Goal: Transaction & Acquisition: Purchase product/service

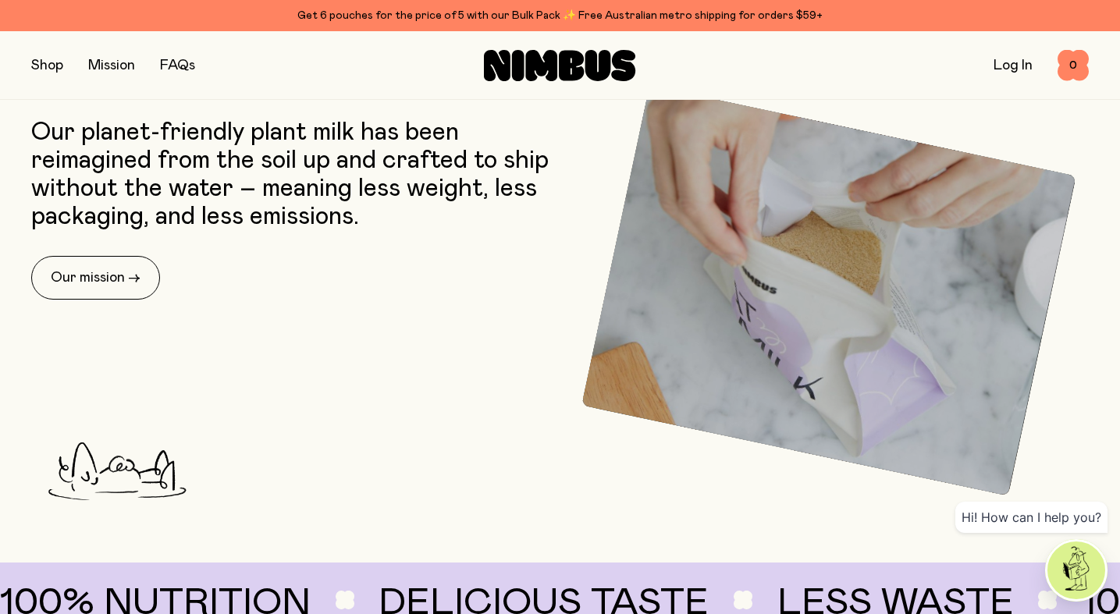
scroll to position [630, 0]
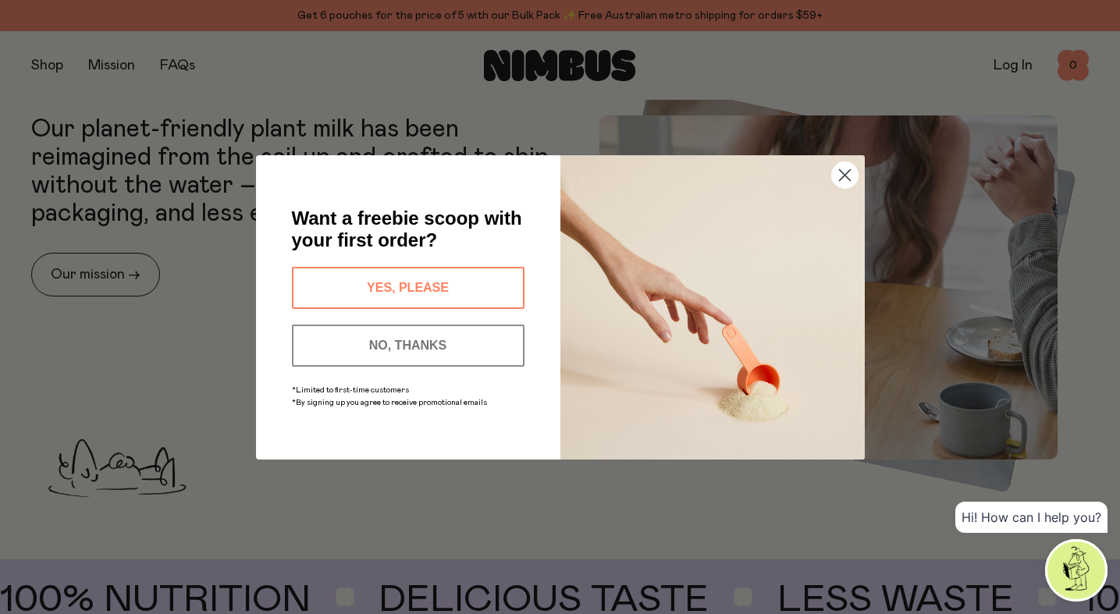
click at [46, 62] on div "Close dialog Want a freebie scoop with your first order? YES, PLEASE NO, THANKS…" at bounding box center [560, 307] width 1120 height 614
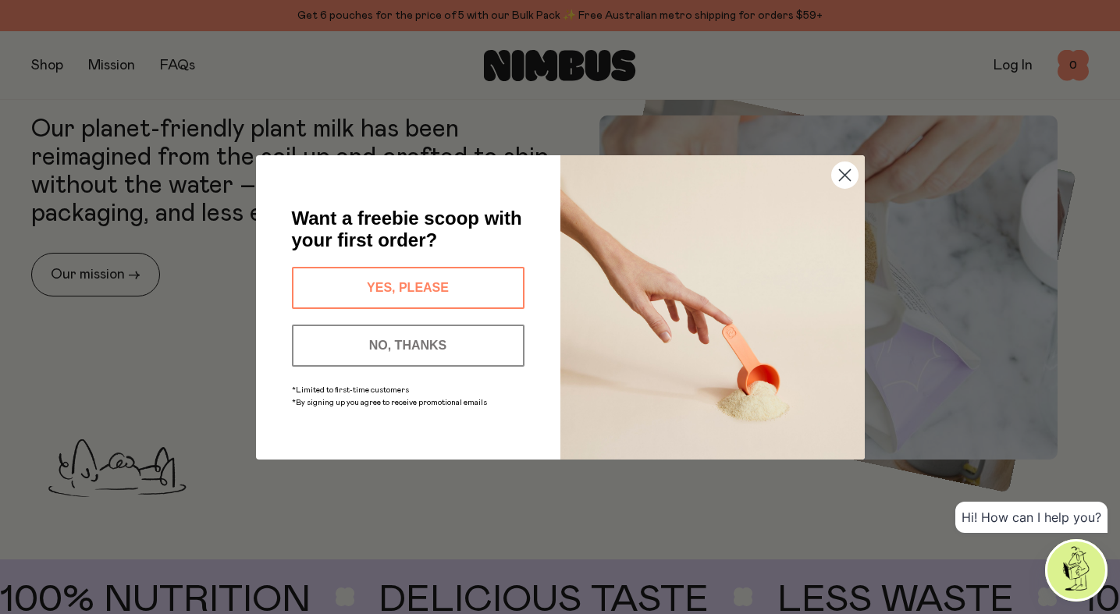
click at [401, 287] on button "YES, PLEASE" at bounding box center [408, 288] width 233 height 42
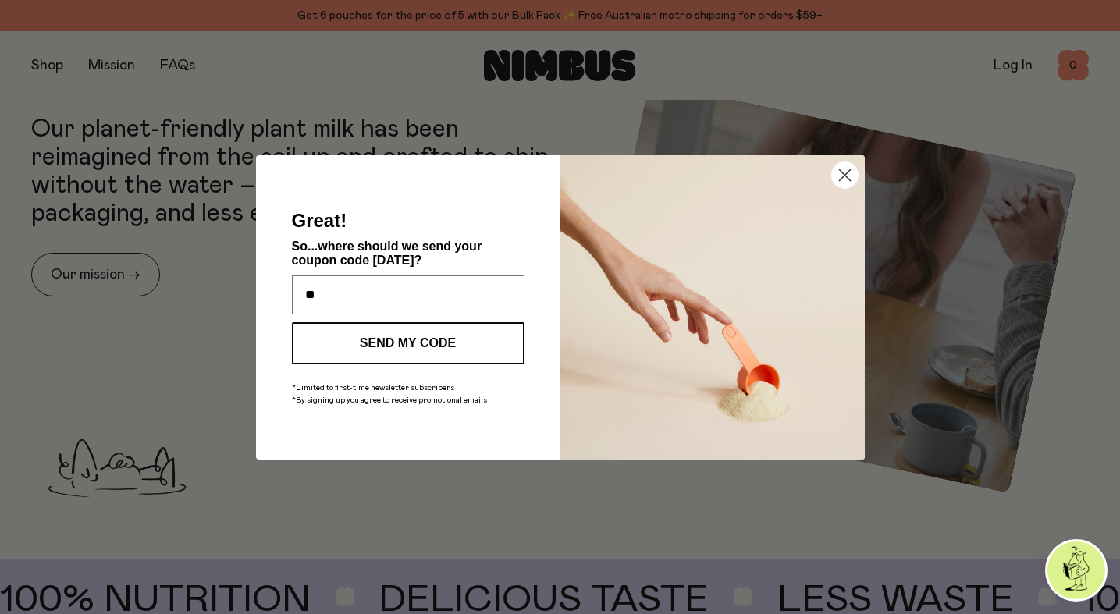
type input "**********"
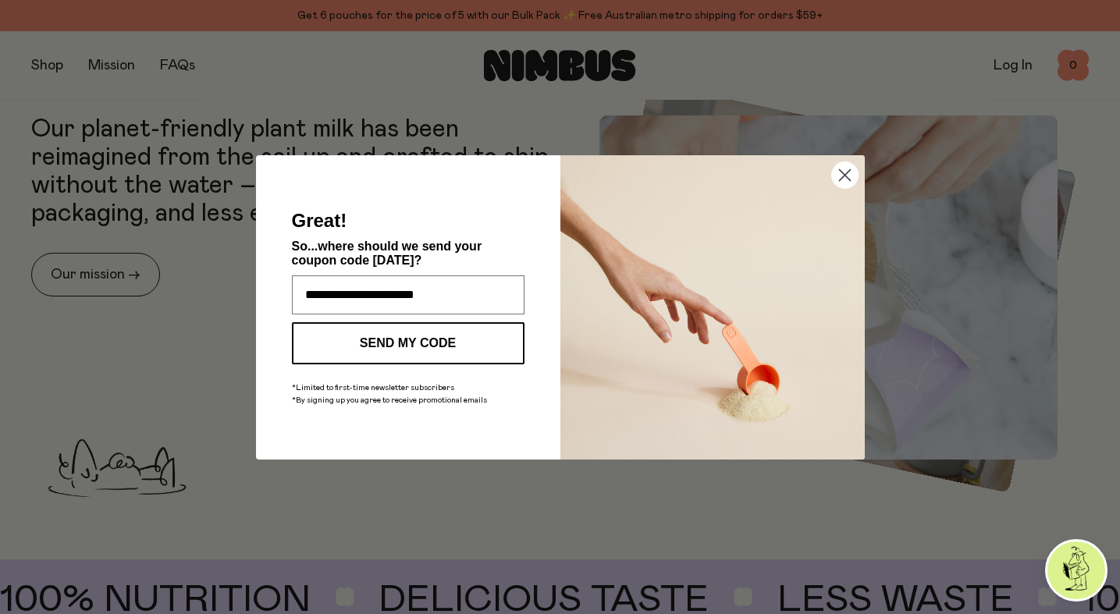
click at [406, 341] on button "SEND MY CODE" at bounding box center [408, 343] width 233 height 42
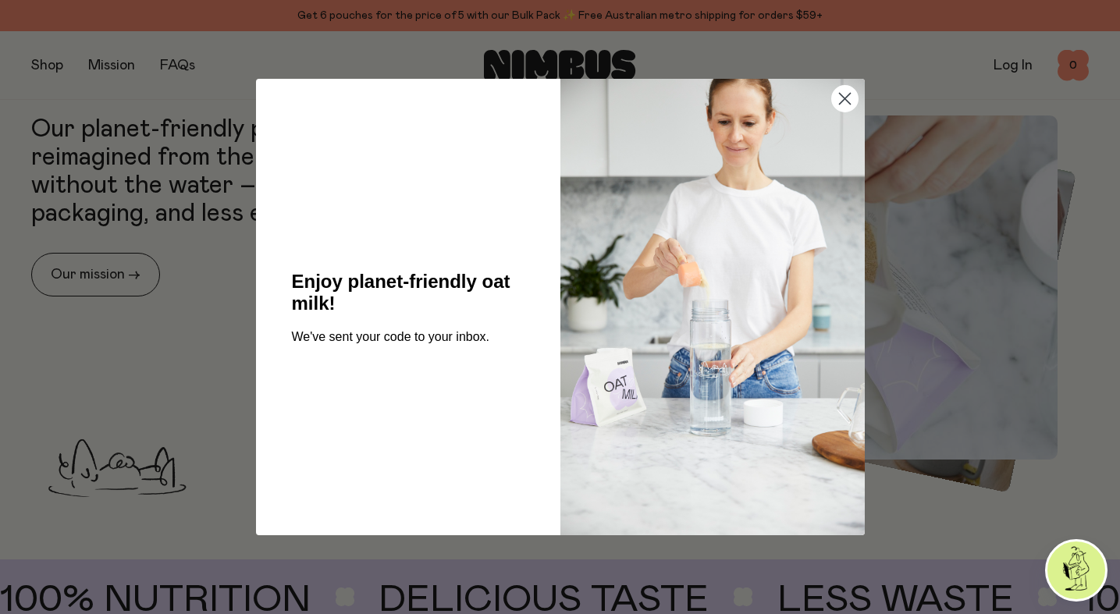
click at [848, 97] on circle "Close dialog" at bounding box center [844, 99] width 26 height 26
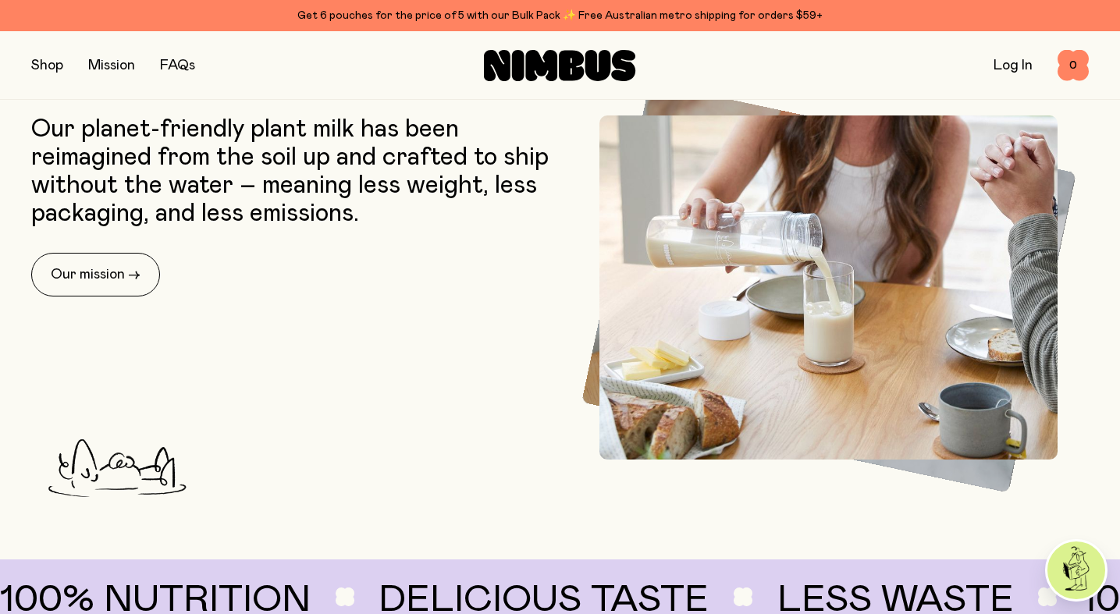
click at [48, 61] on button "button" at bounding box center [47, 66] width 32 height 22
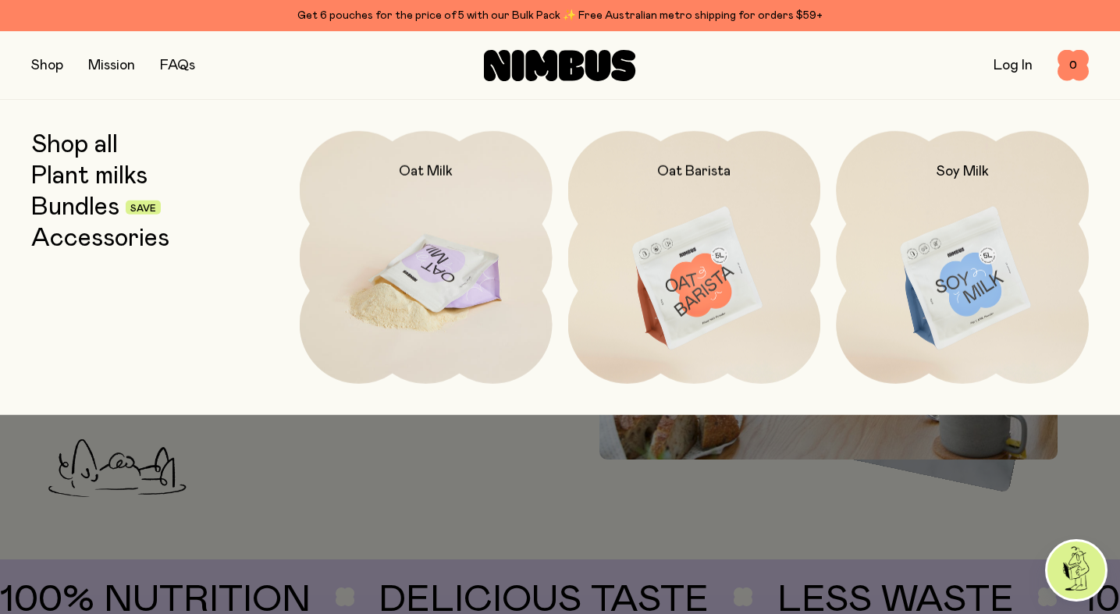
click at [429, 273] on img at bounding box center [426, 279] width 253 height 297
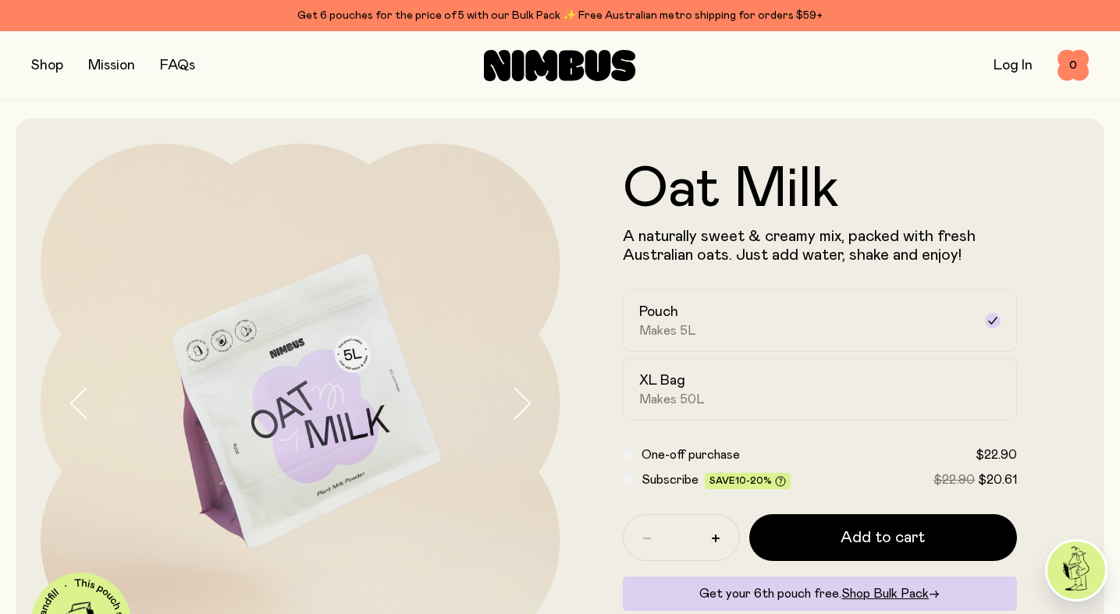
click at [518, 400] on icon "button" at bounding box center [522, 403] width 22 height 33
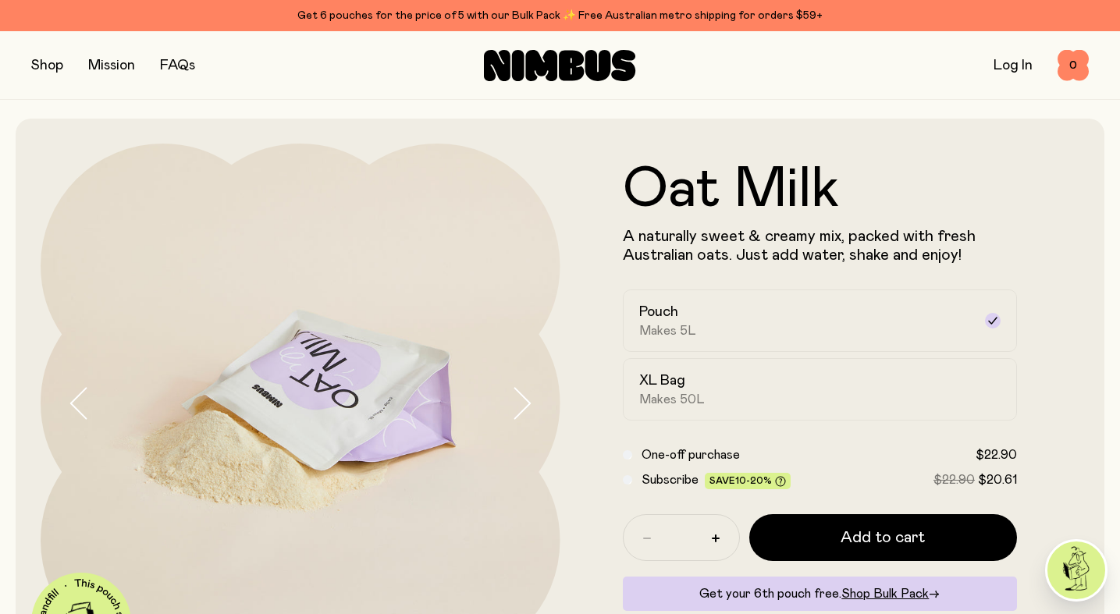
click at [518, 400] on icon "button" at bounding box center [522, 403] width 22 height 33
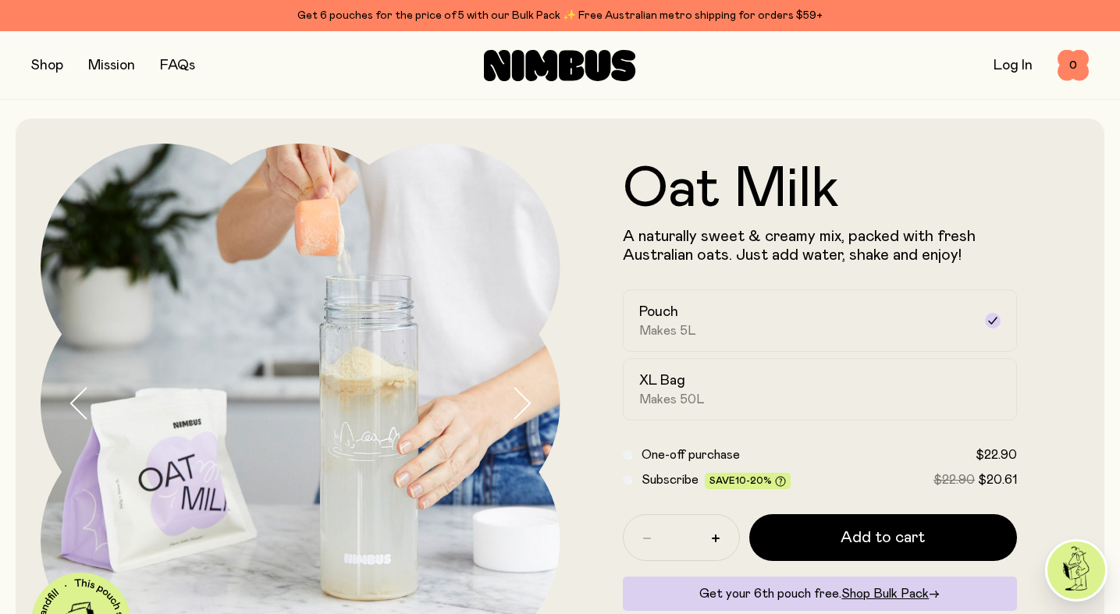
click at [518, 400] on icon "button" at bounding box center [522, 403] width 22 height 33
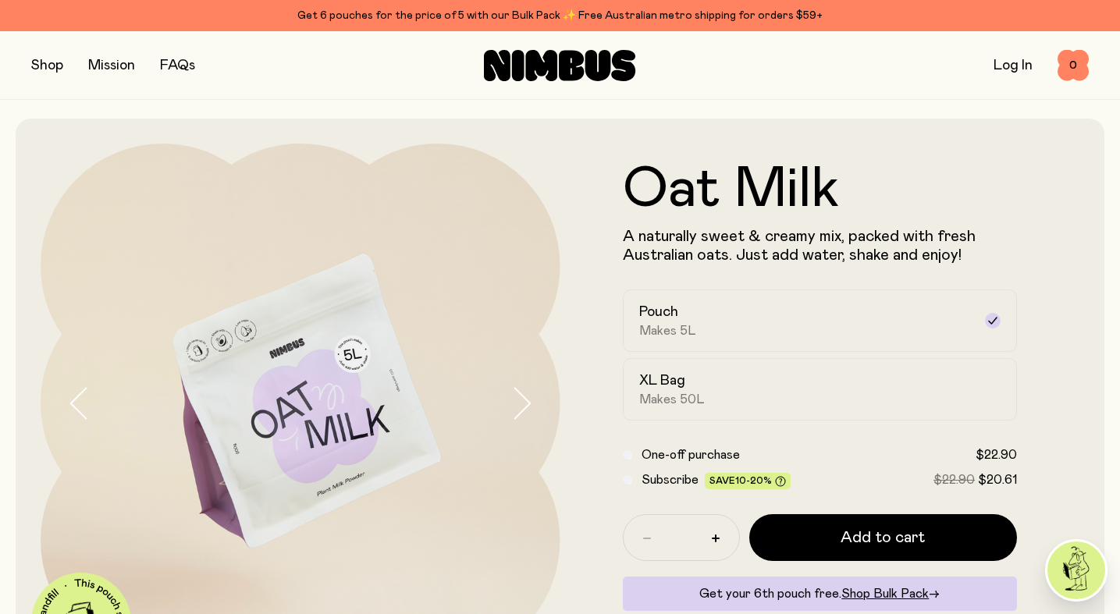
click at [518, 400] on icon "button" at bounding box center [522, 403] width 22 height 33
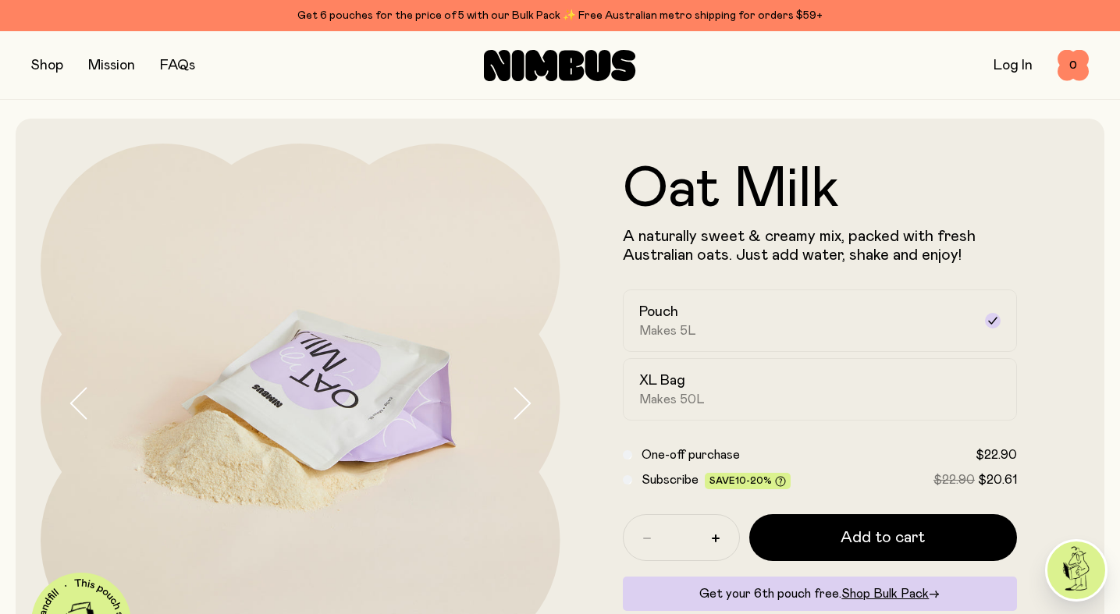
click at [518, 400] on icon "button" at bounding box center [522, 403] width 22 height 33
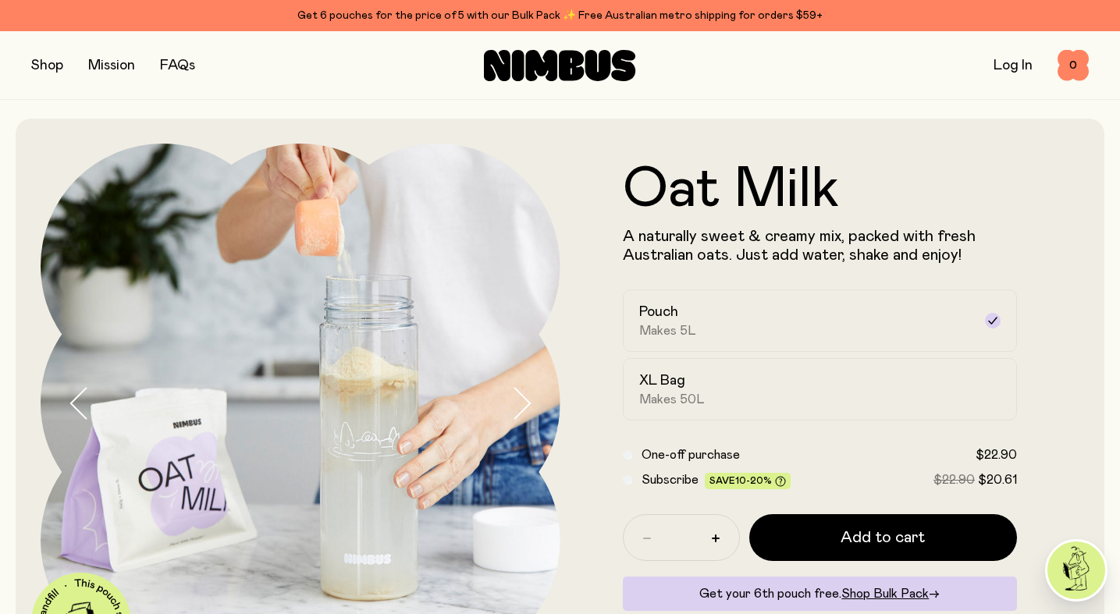
click at [521, 400] on icon "button" at bounding box center [522, 403] width 22 height 33
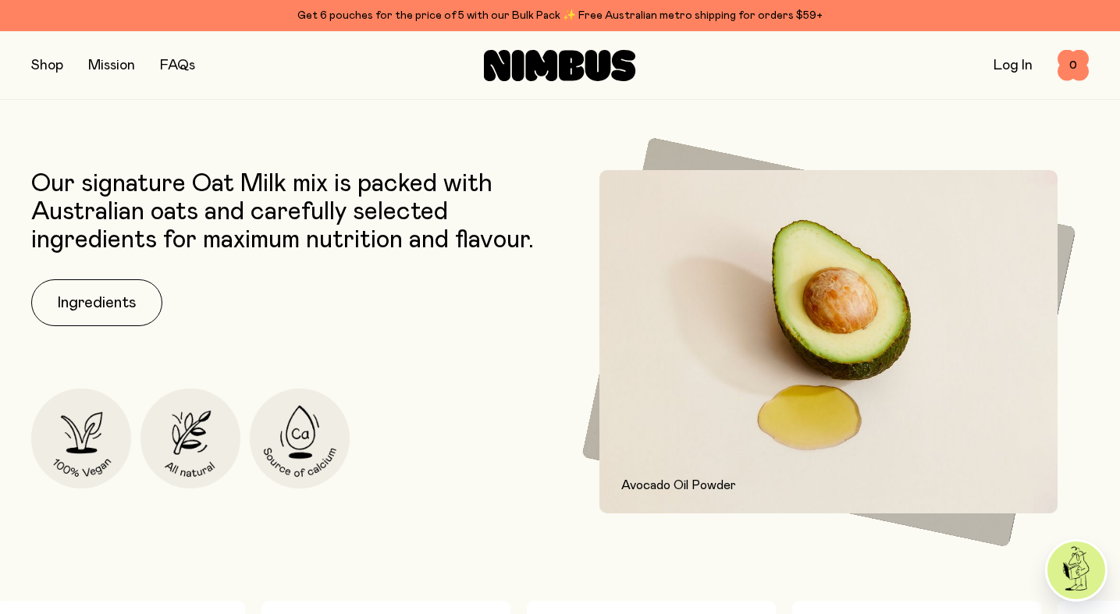
scroll to position [607, 0]
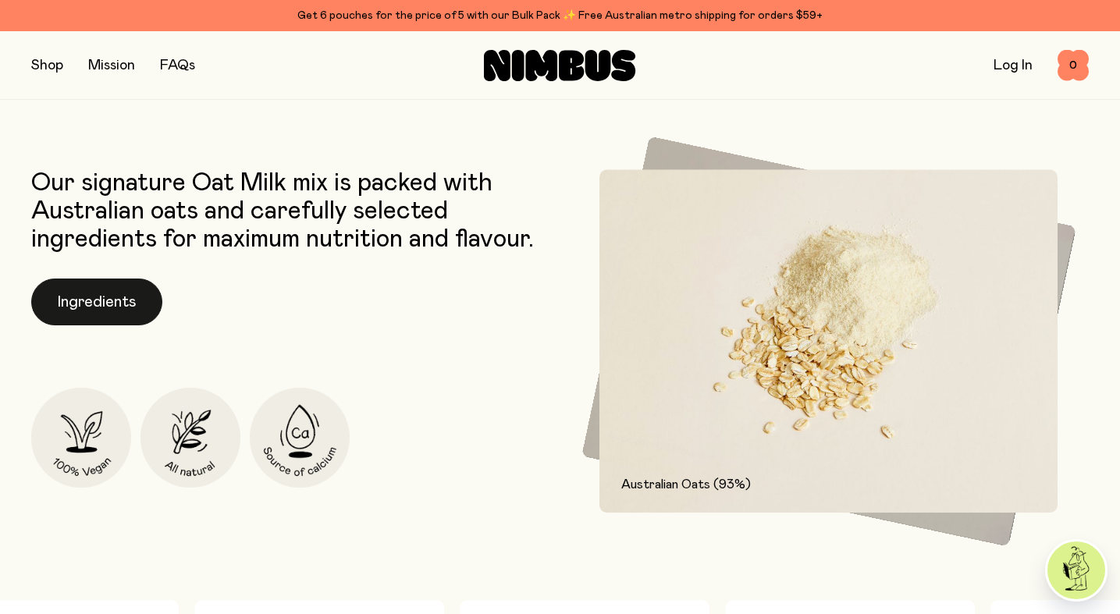
click at [111, 299] on button "Ingredients" at bounding box center [96, 302] width 131 height 47
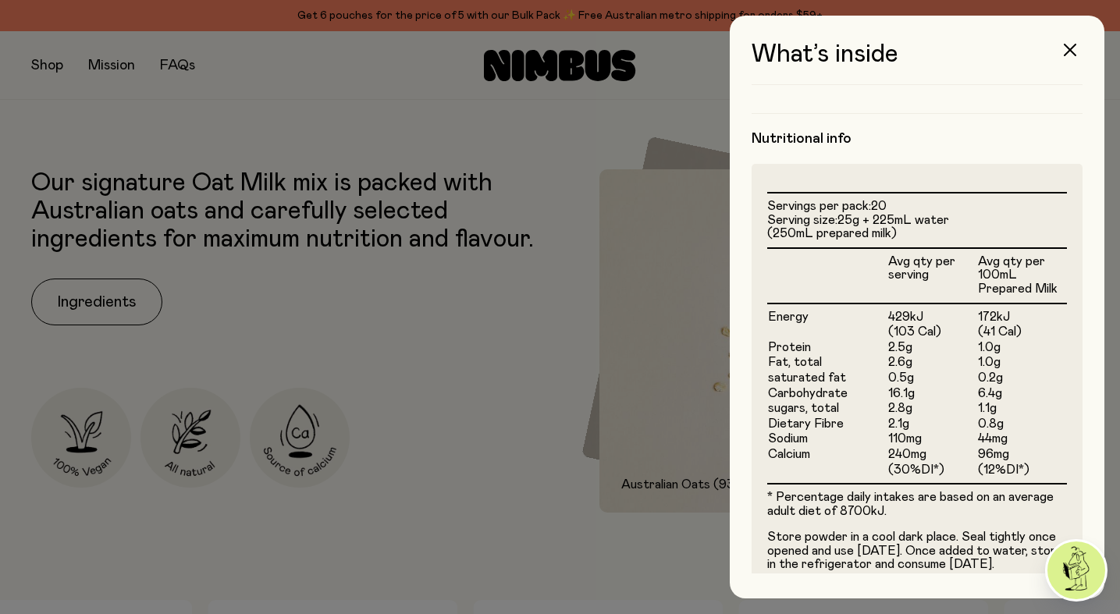
scroll to position [410, 0]
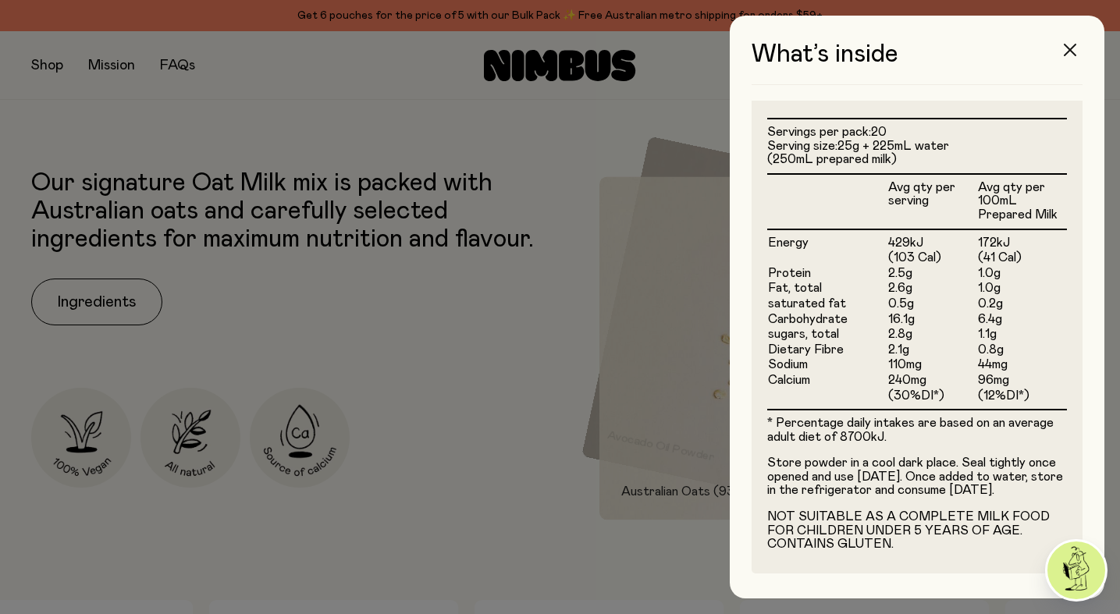
click at [1072, 48] on icon "button" at bounding box center [1070, 50] width 12 height 12
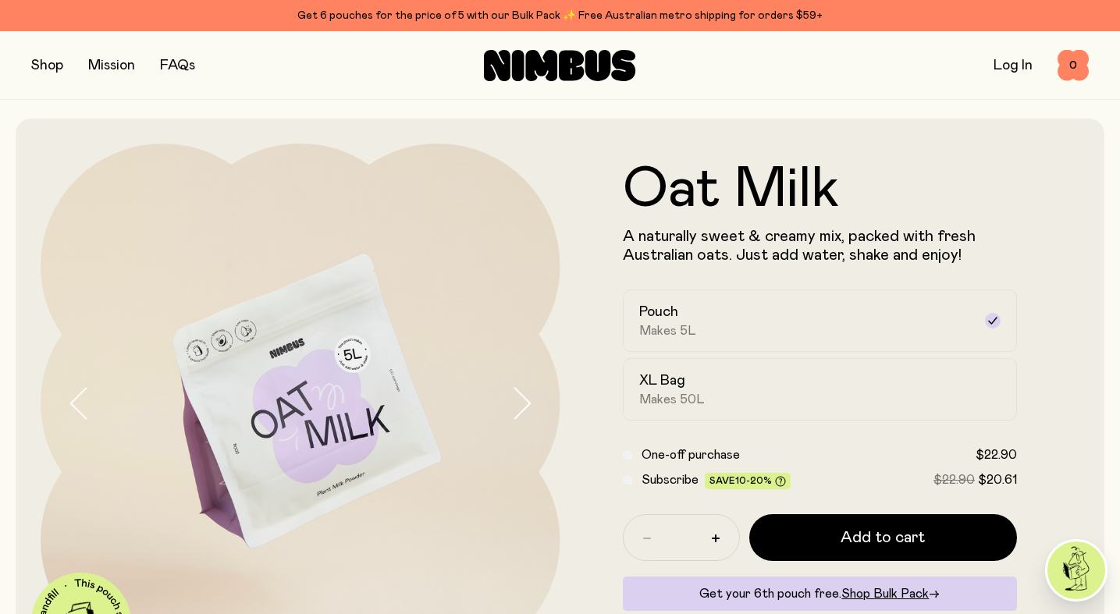
scroll to position [607, 0]
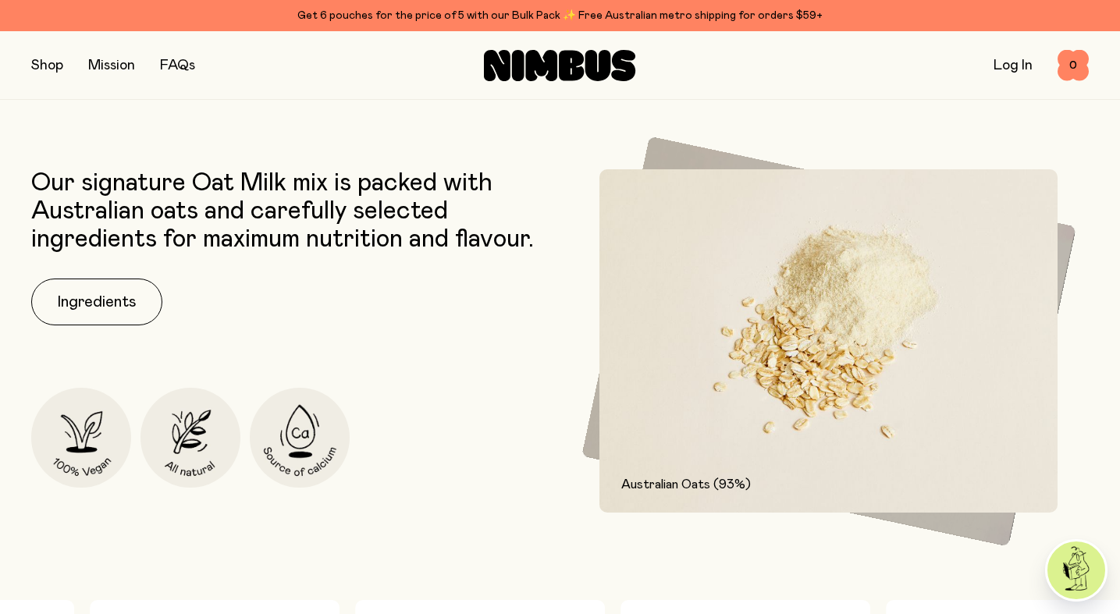
click at [50, 63] on button "button" at bounding box center [47, 66] width 32 height 22
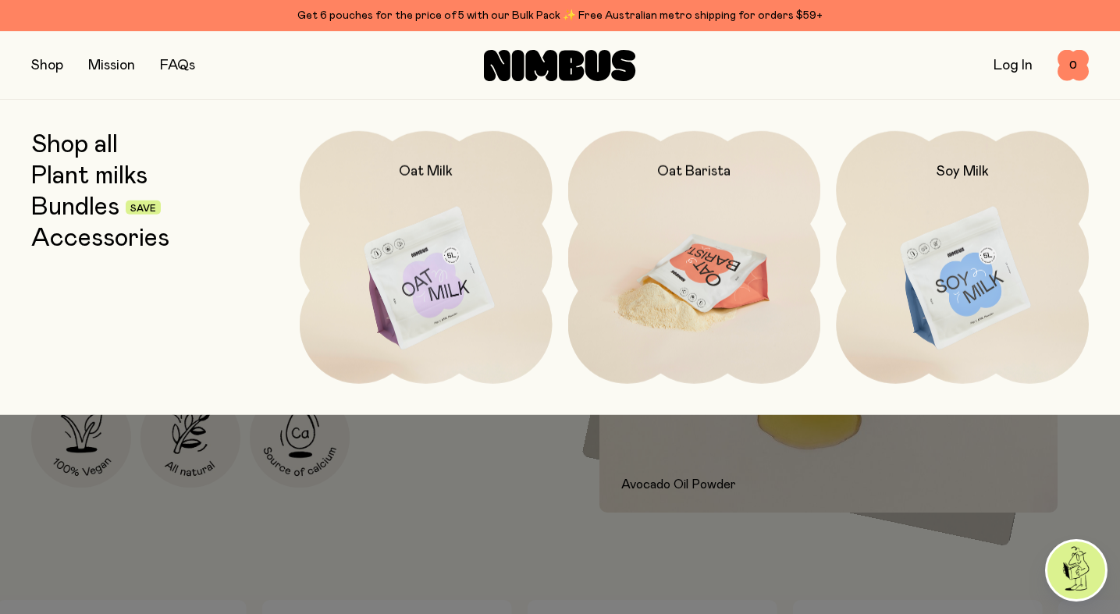
click at [749, 259] on img at bounding box center [694, 279] width 253 height 297
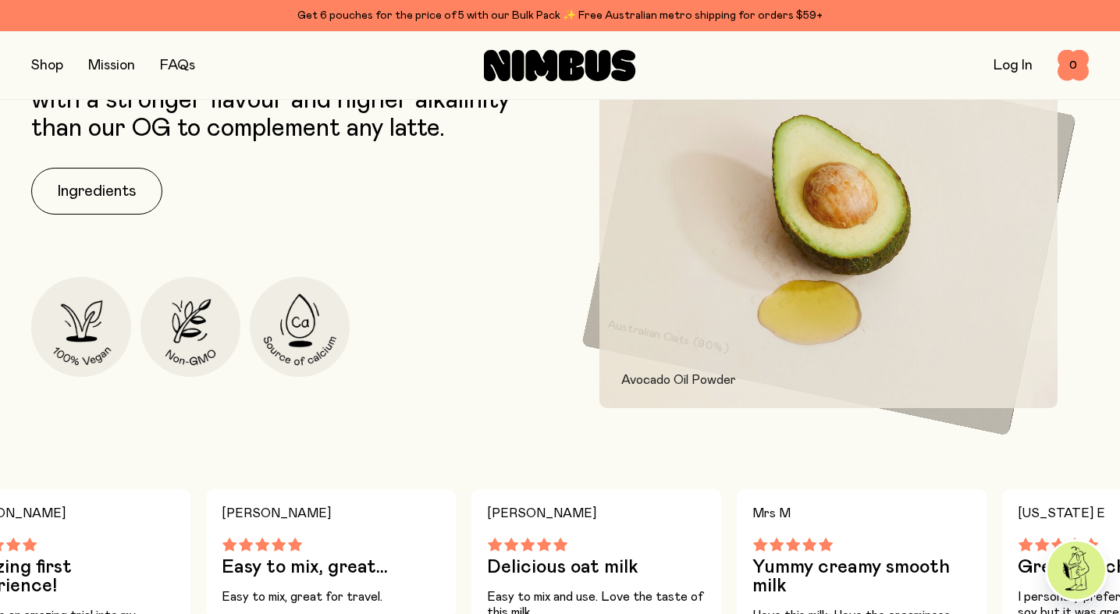
scroll to position [730, 0]
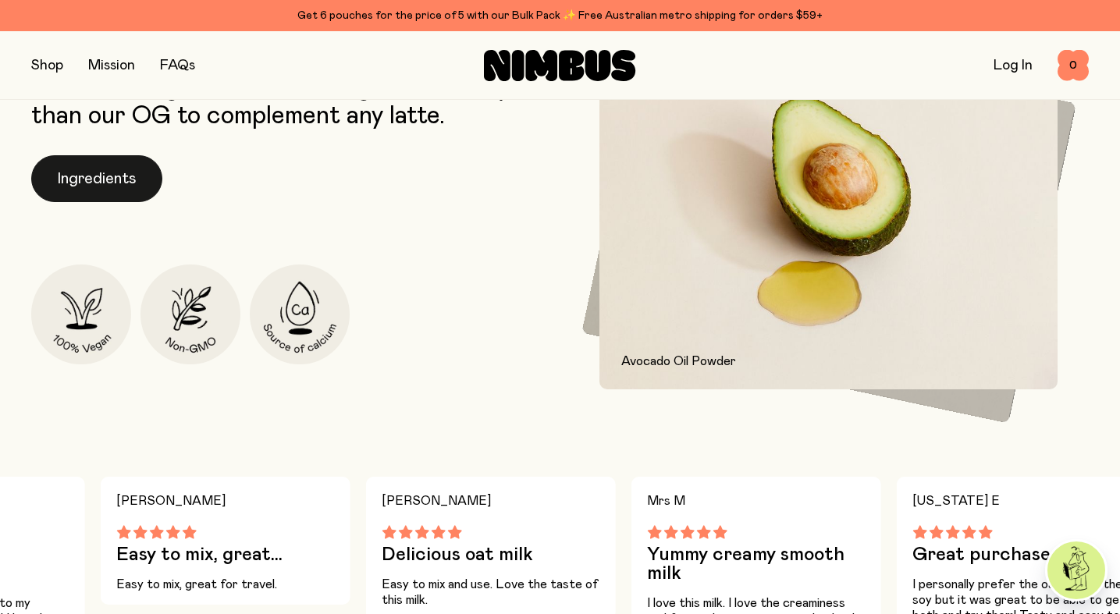
click at [80, 165] on button "Ingredients" at bounding box center [96, 178] width 131 height 47
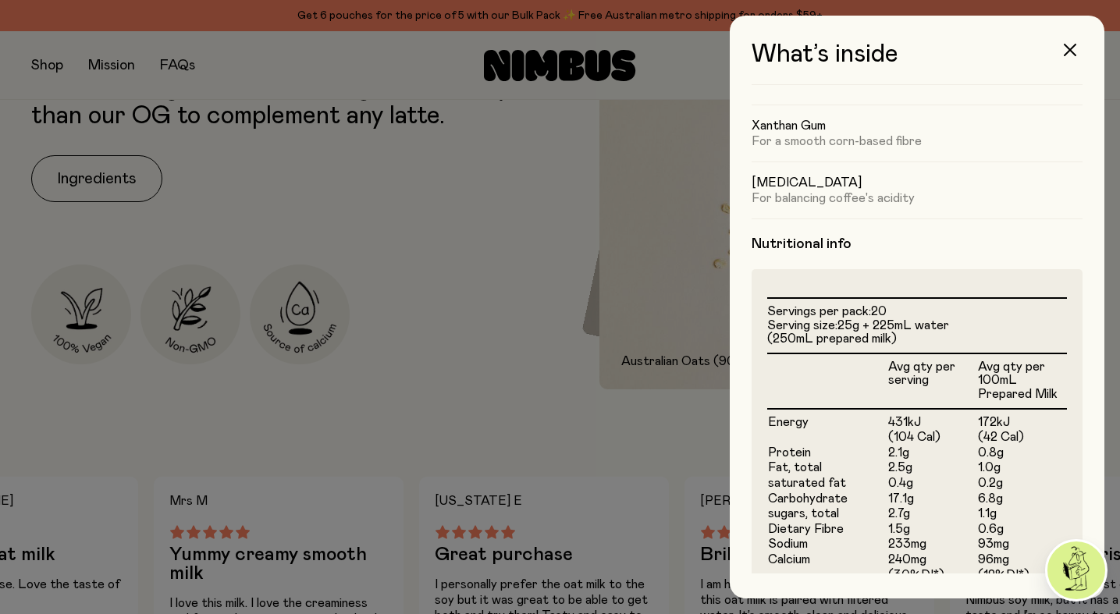
scroll to position [0, 0]
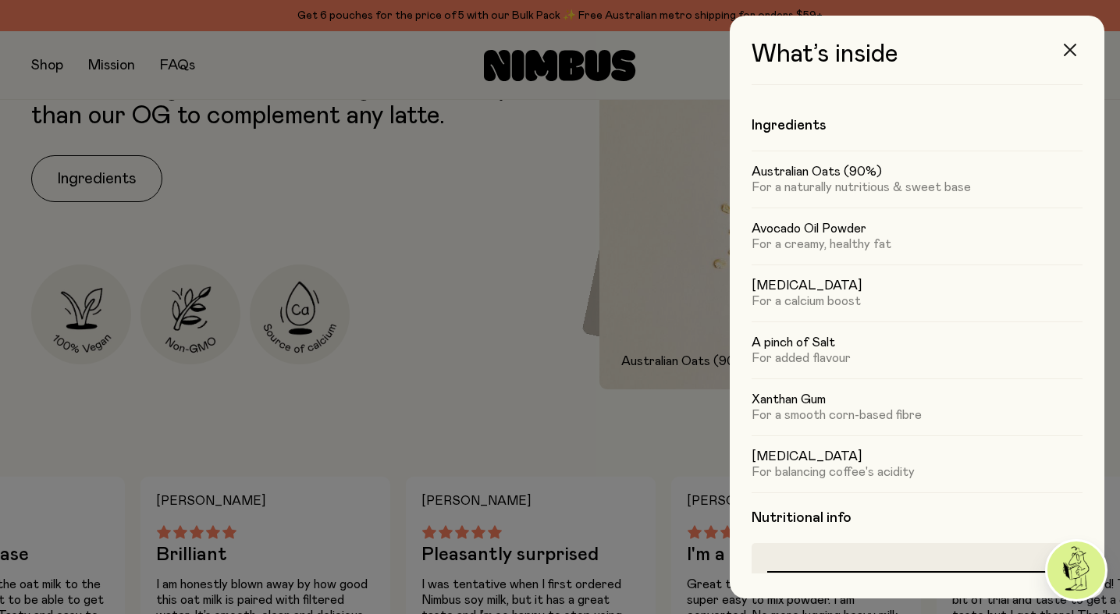
click at [1072, 45] on icon "button" at bounding box center [1070, 50] width 12 height 12
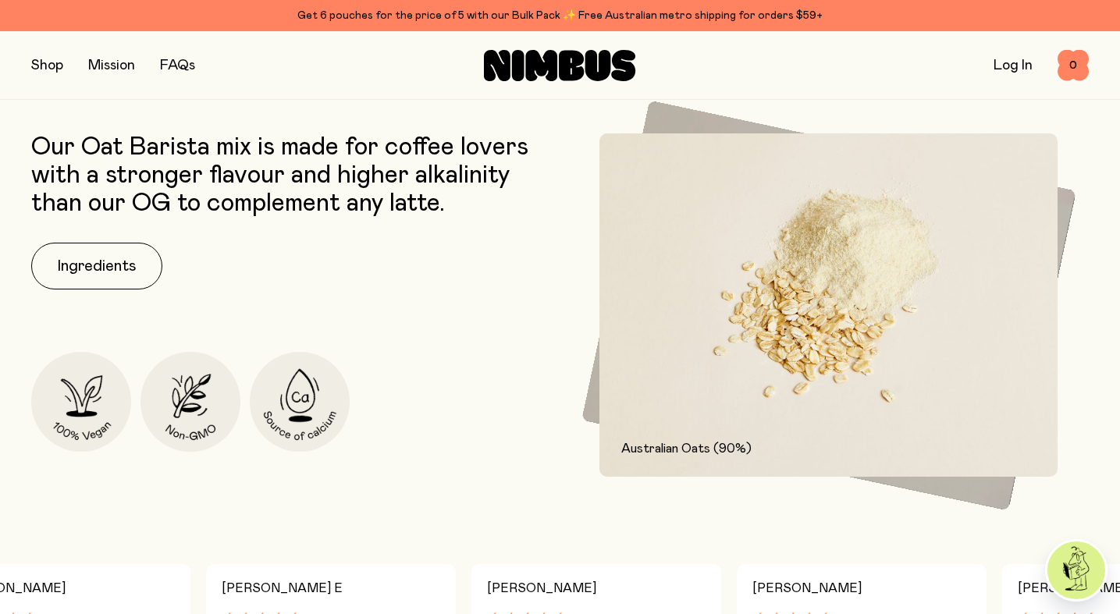
scroll to position [639, 0]
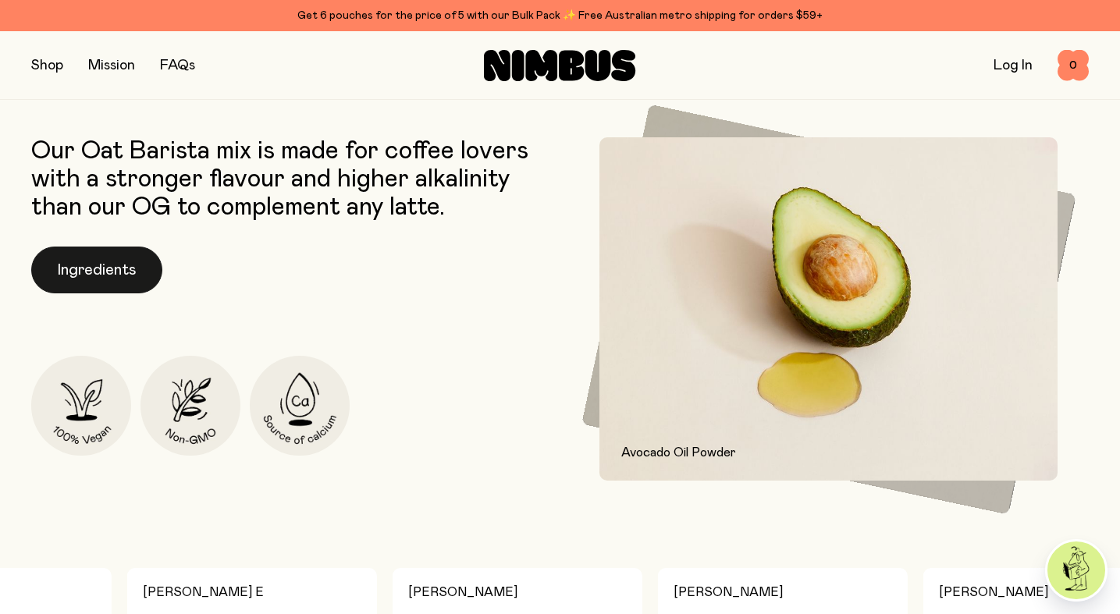
click at [108, 263] on button "Ingredients" at bounding box center [96, 270] width 131 height 47
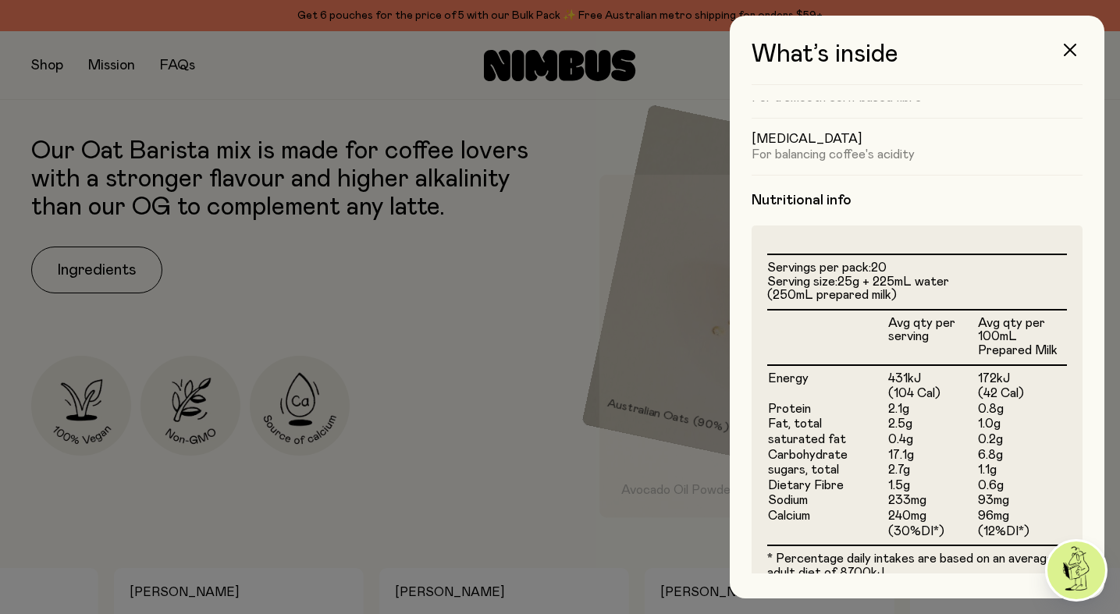
scroll to position [0, 0]
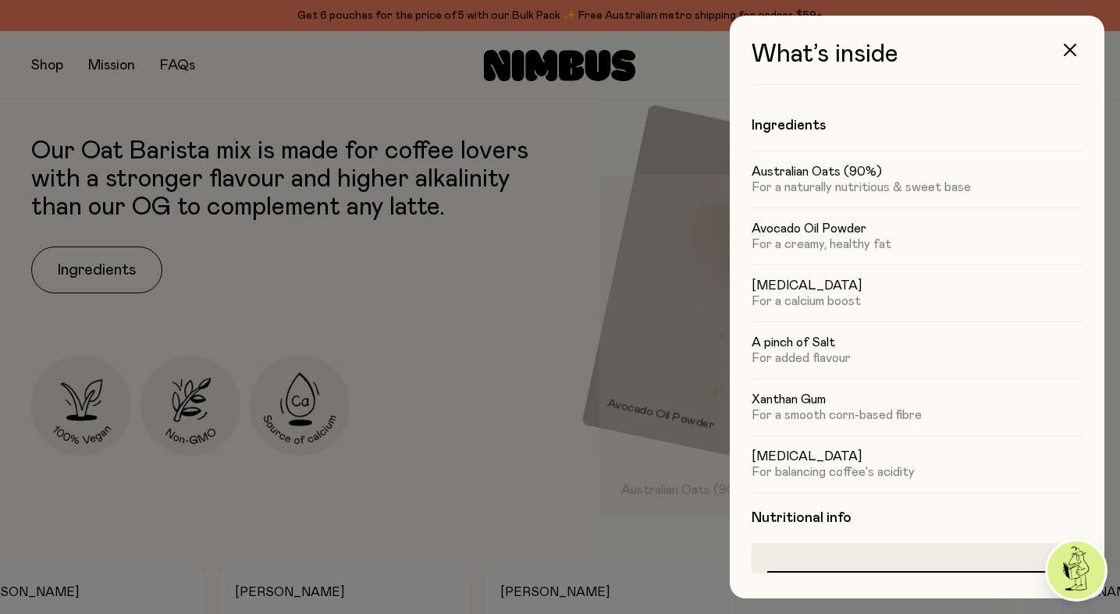
click at [507, 269] on div at bounding box center [560, 307] width 1120 height 614
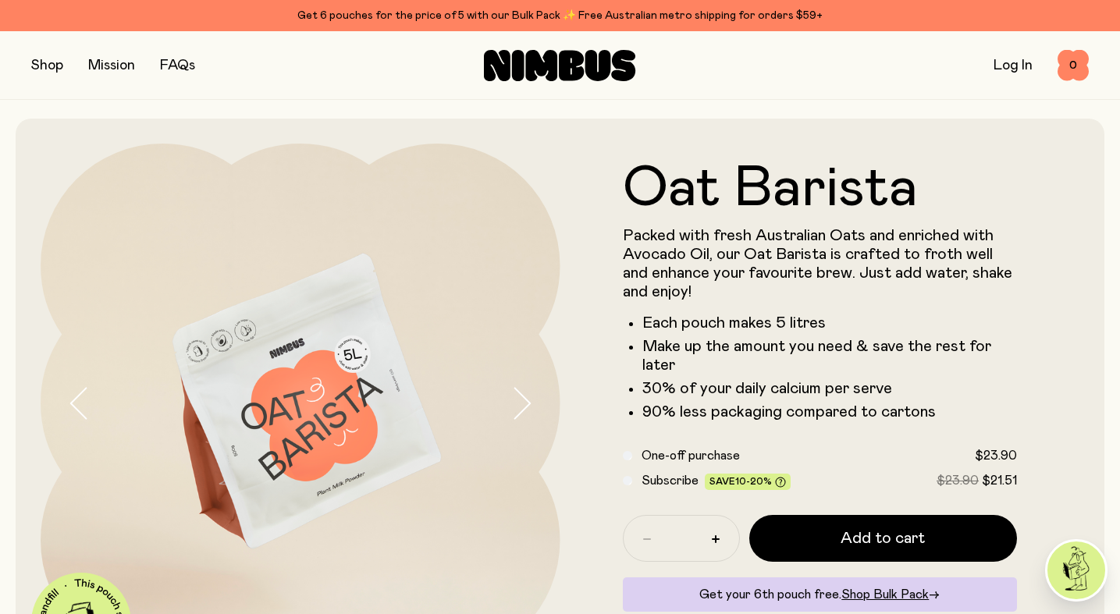
click at [44, 59] on button "button" at bounding box center [47, 66] width 32 height 22
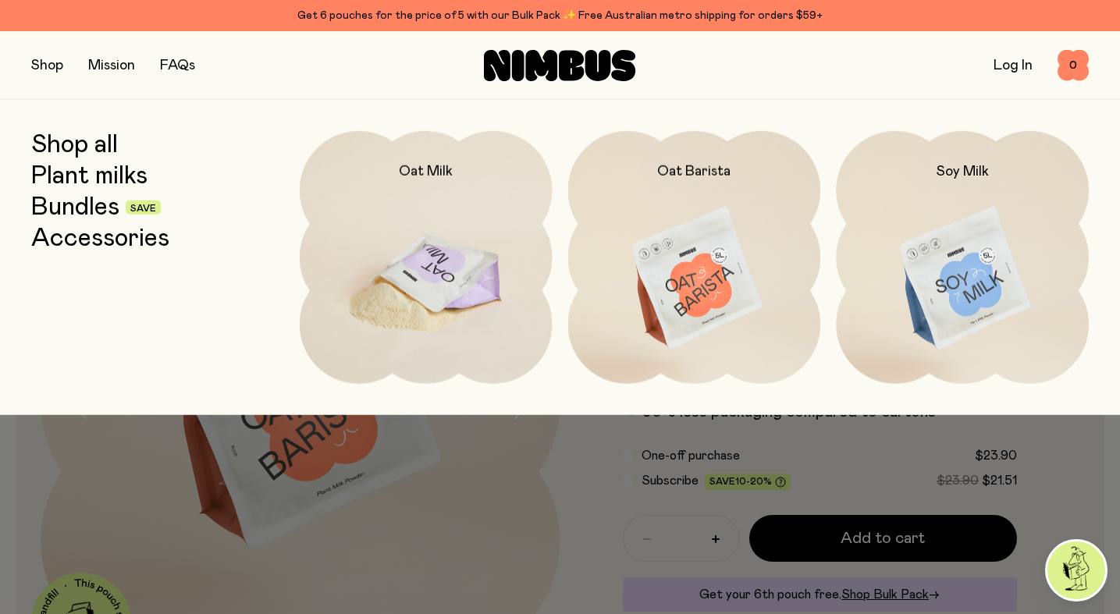
click at [429, 261] on img at bounding box center [426, 279] width 253 height 297
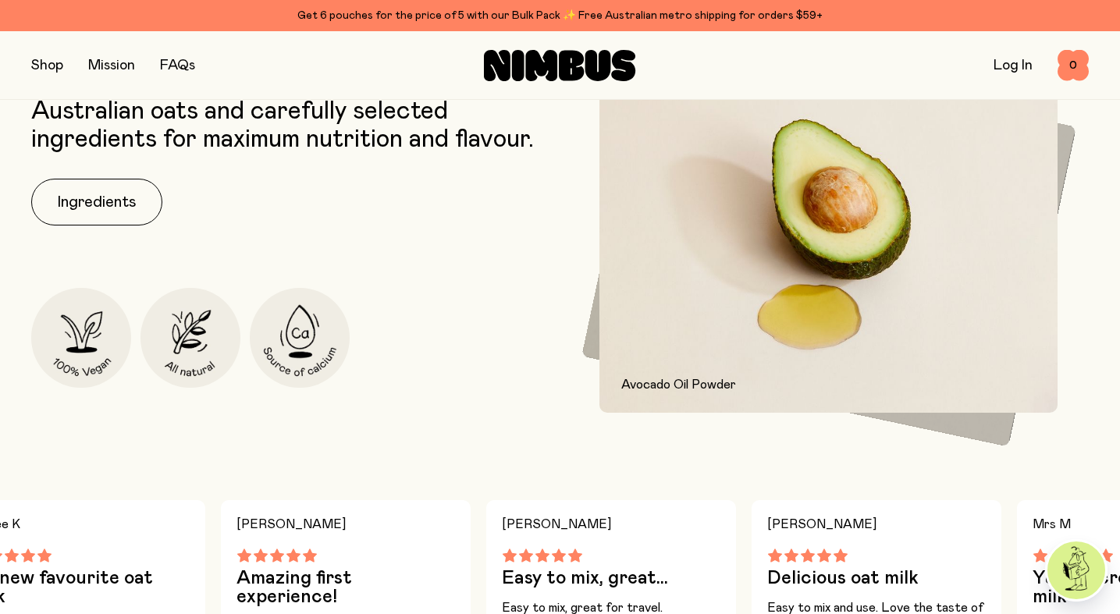
scroll to position [701, 0]
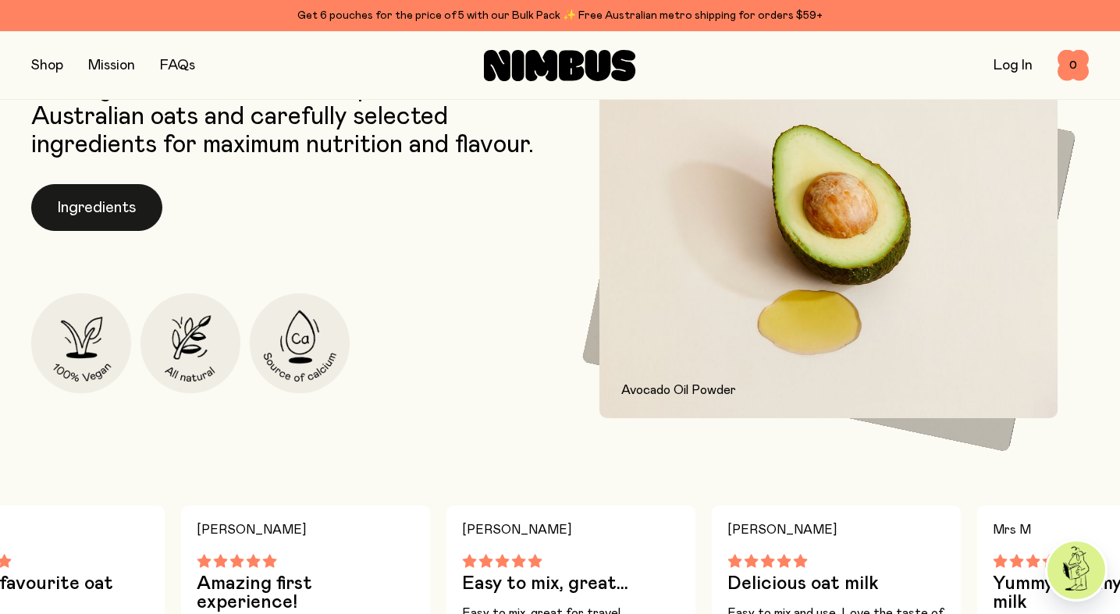
click at [109, 203] on button "Ingredients" at bounding box center [96, 207] width 131 height 47
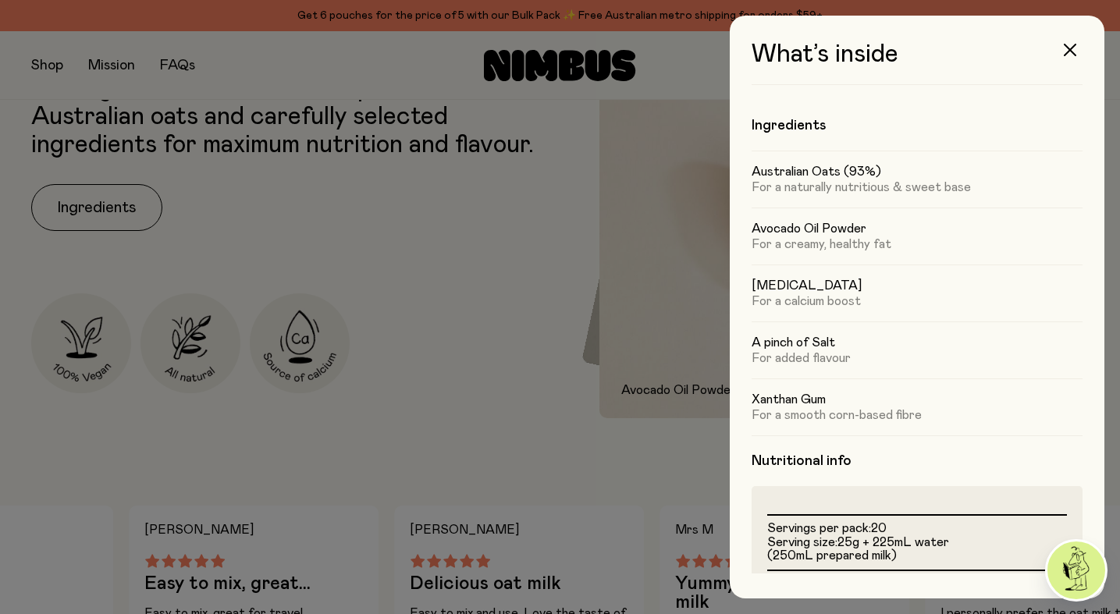
click at [525, 258] on div at bounding box center [560, 307] width 1120 height 614
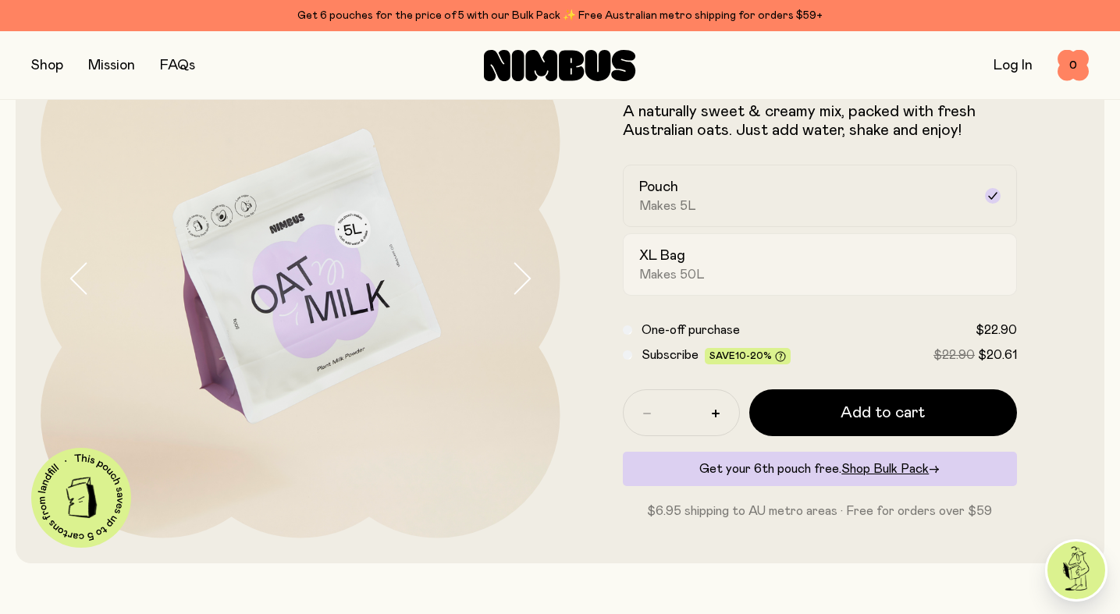
scroll to position [129, 0]
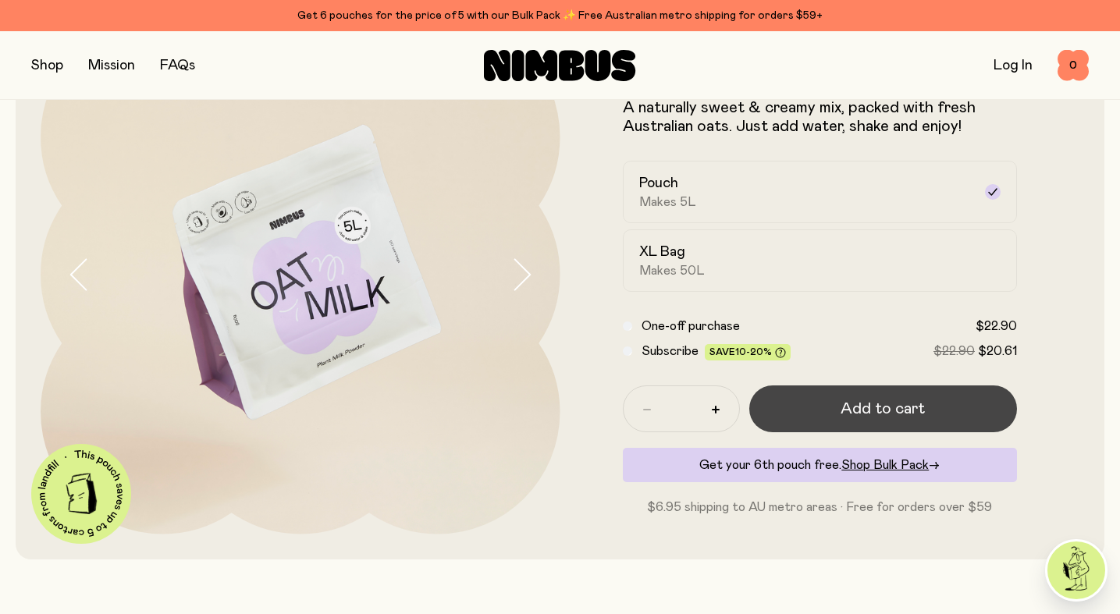
click at [874, 400] on span "Add to cart" at bounding box center [883, 409] width 84 height 22
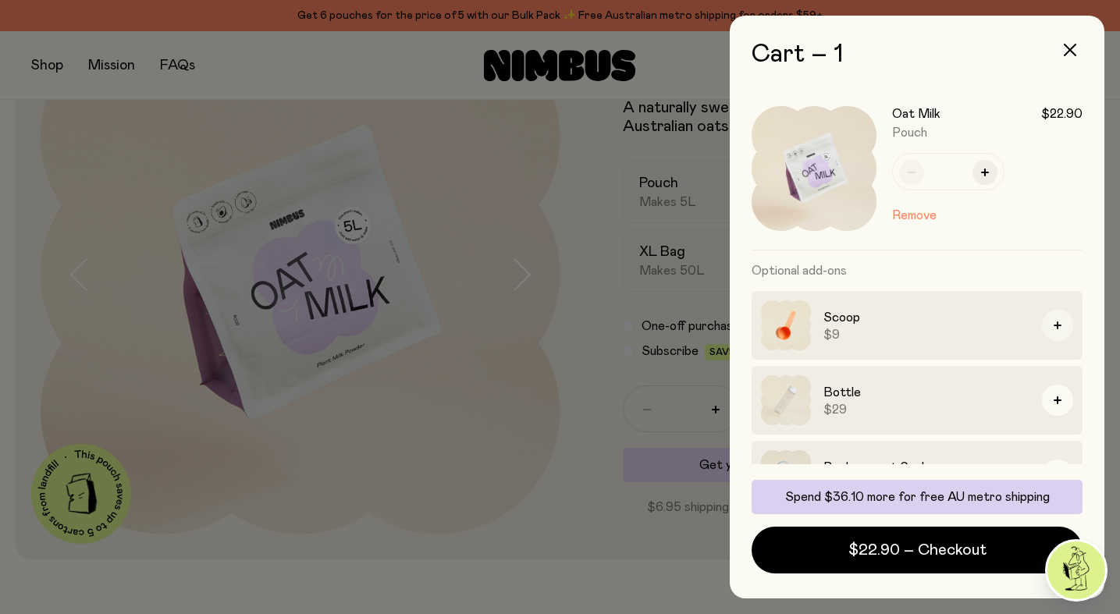
click at [1053, 319] on button "button" at bounding box center [1057, 325] width 31 height 31
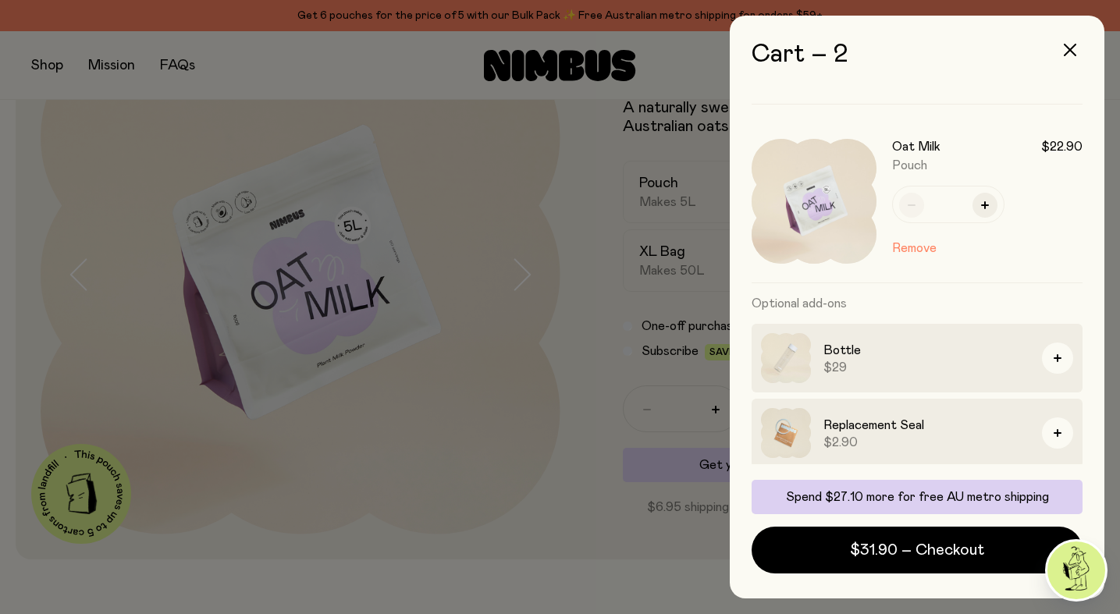
scroll to position [149, 0]
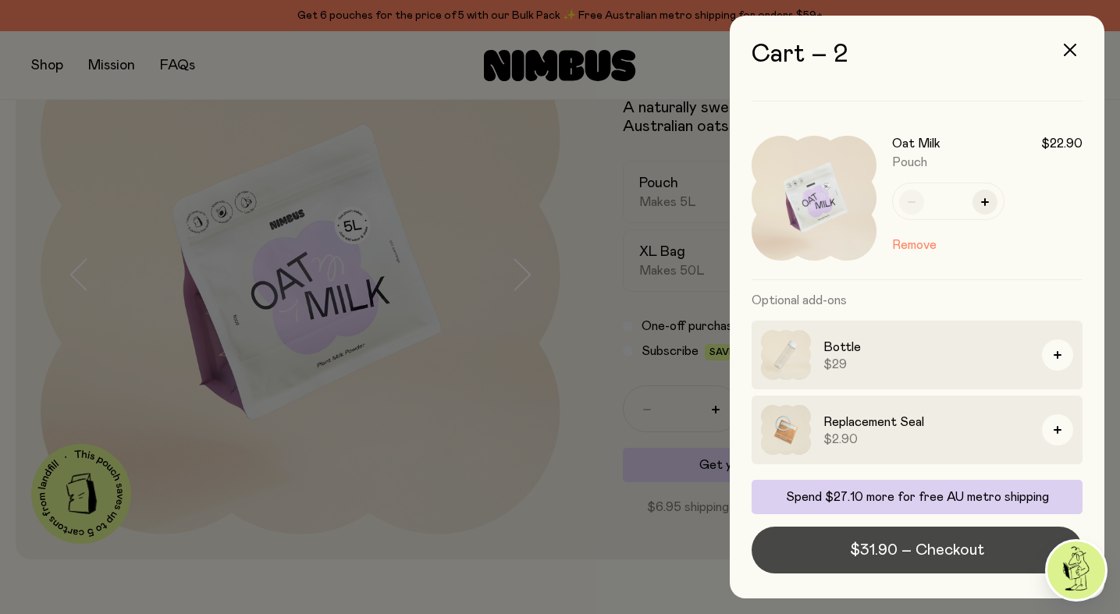
click at [940, 545] on span "$31.90 – Checkout" at bounding box center [917, 550] width 134 height 22
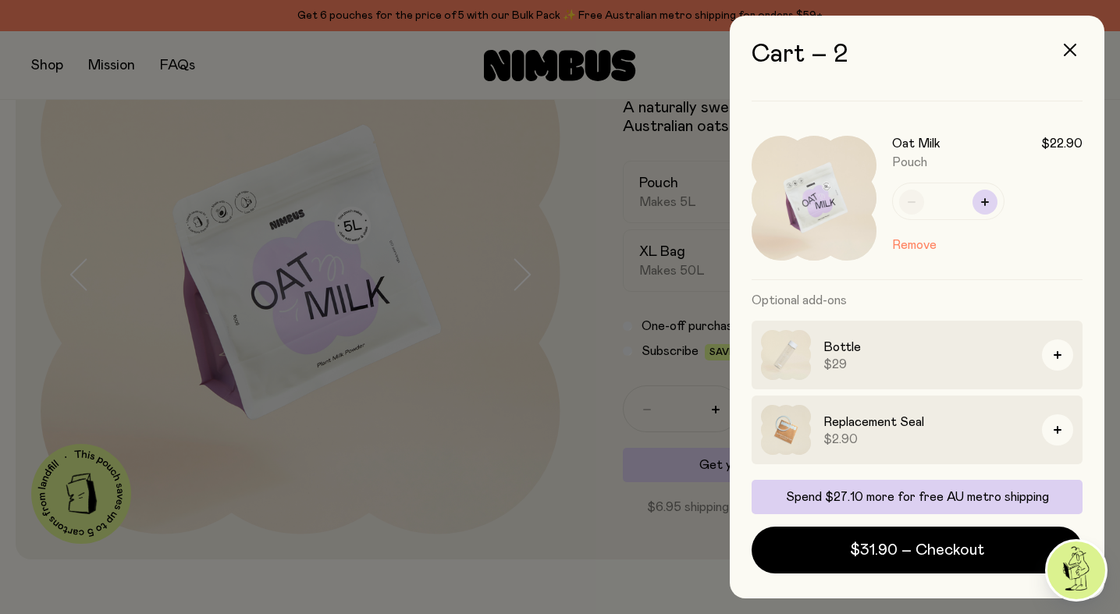
click at [984, 202] on icon "button" at bounding box center [985, 202] width 8 height 8
type input "*"
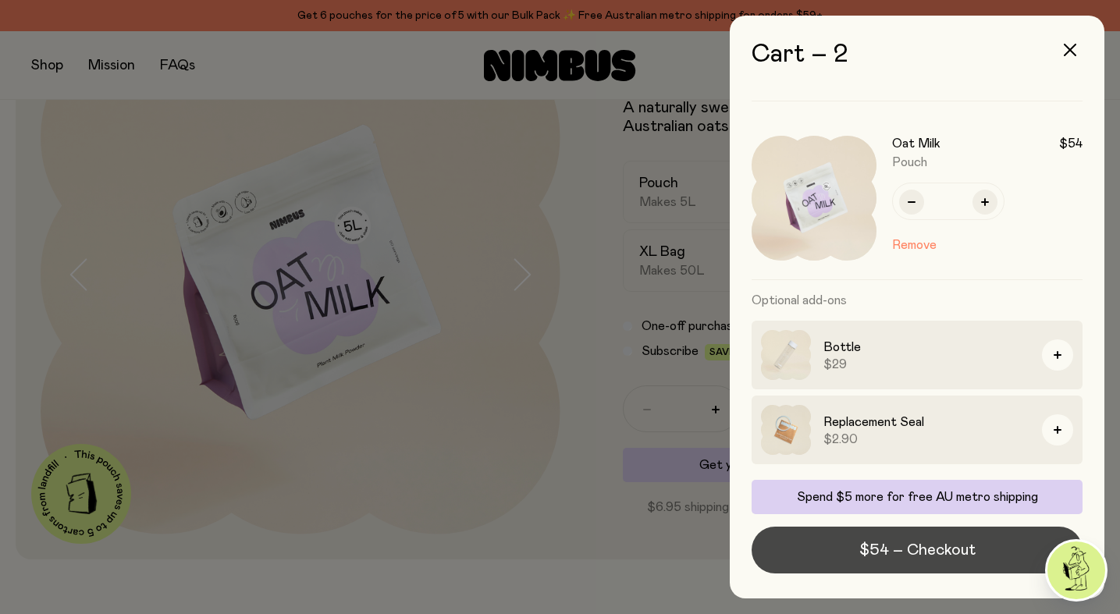
click at [931, 543] on span "$54 – Checkout" at bounding box center [918, 550] width 116 height 22
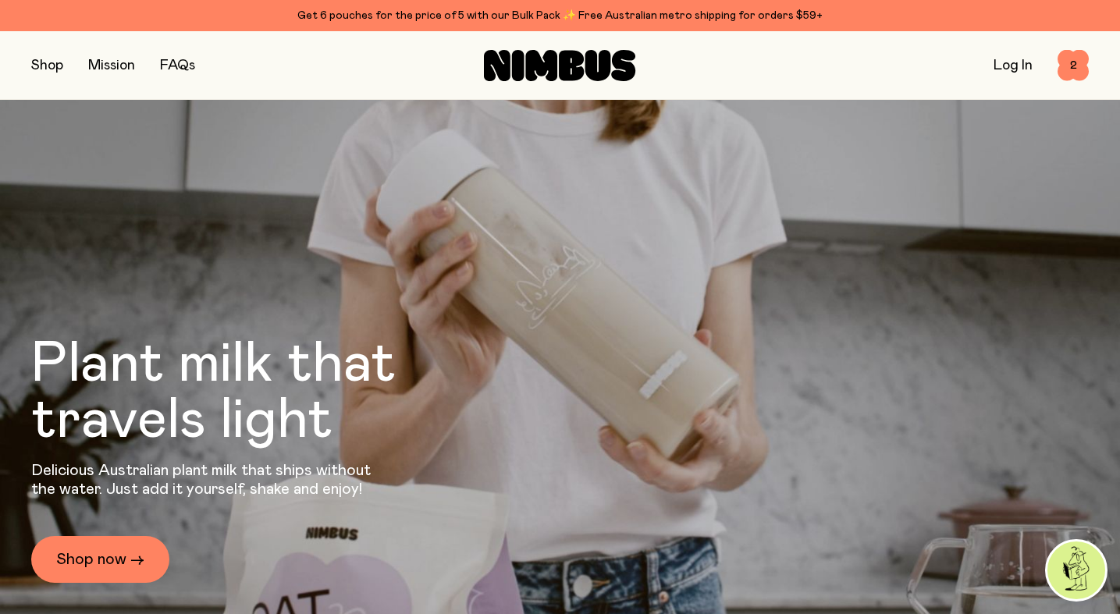
click at [39, 31] on div "Shop Mission FAQs Log In 2 2" at bounding box center [560, 65] width 1058 height 68
click at [41, 61] on button "button" at bounding box center [47, 66] width 32 height 22
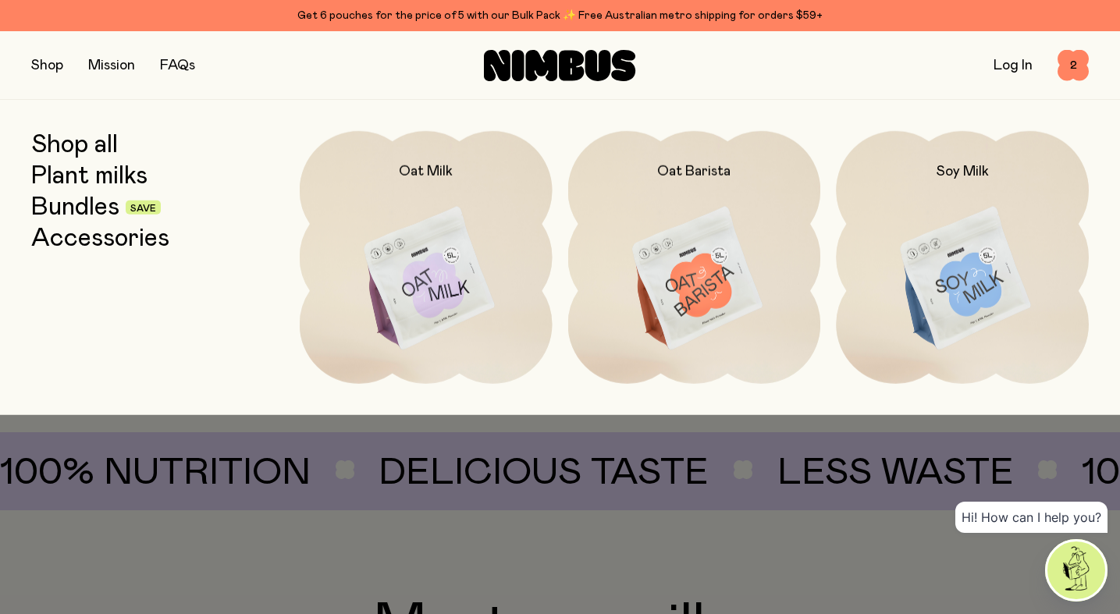
scroll to position [778, 0]
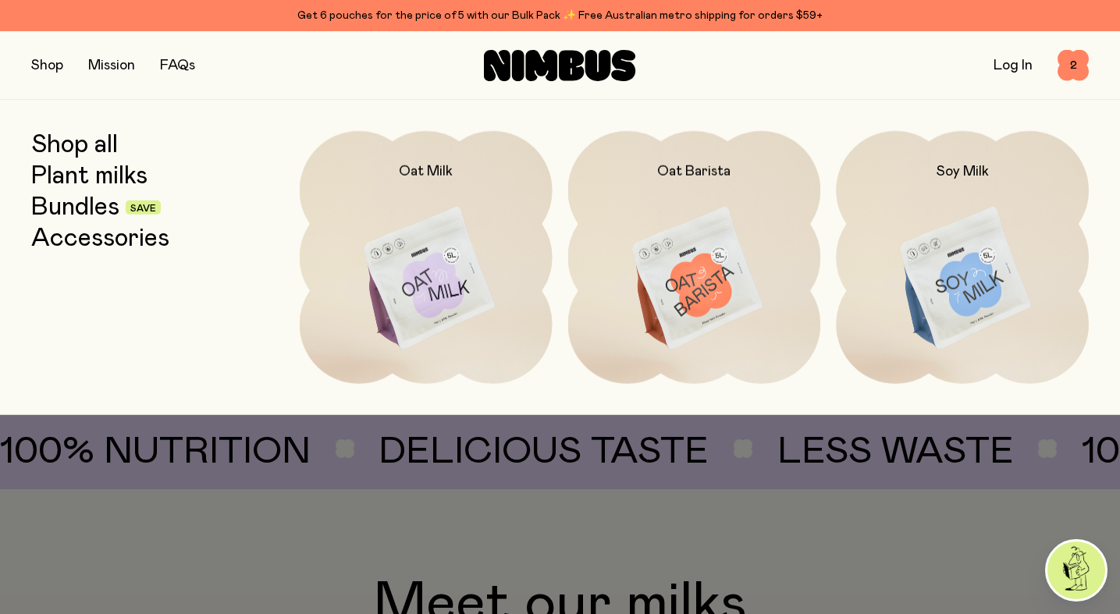
click at [461, 530] on div at bounding box center [560, 307] width 1120 height 614
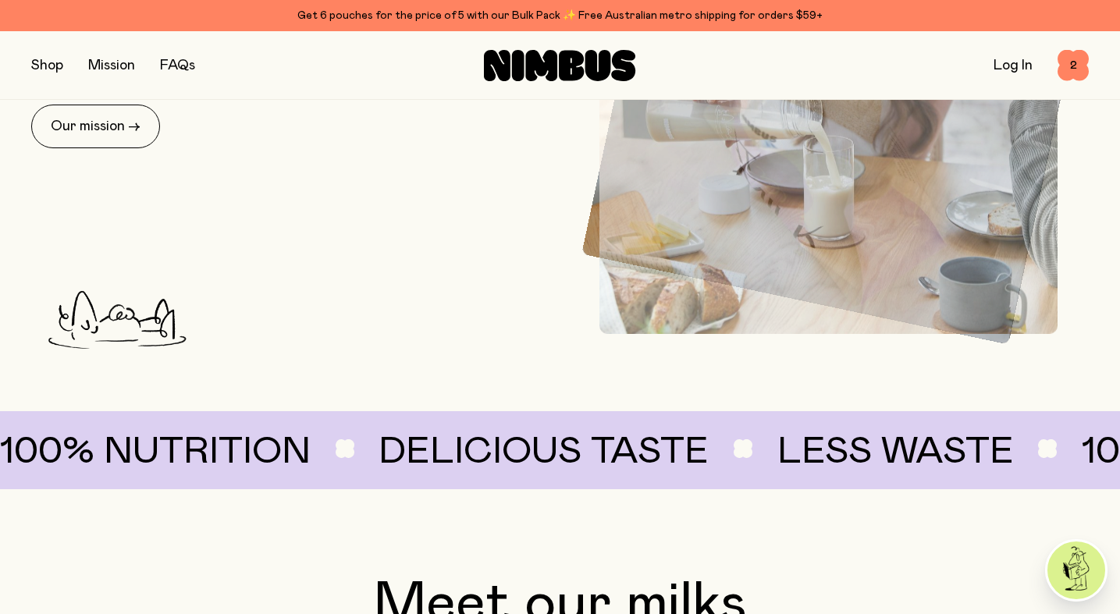
click at [46, 64] on button "button" at bounding box center [47, 66] width 32 height 22
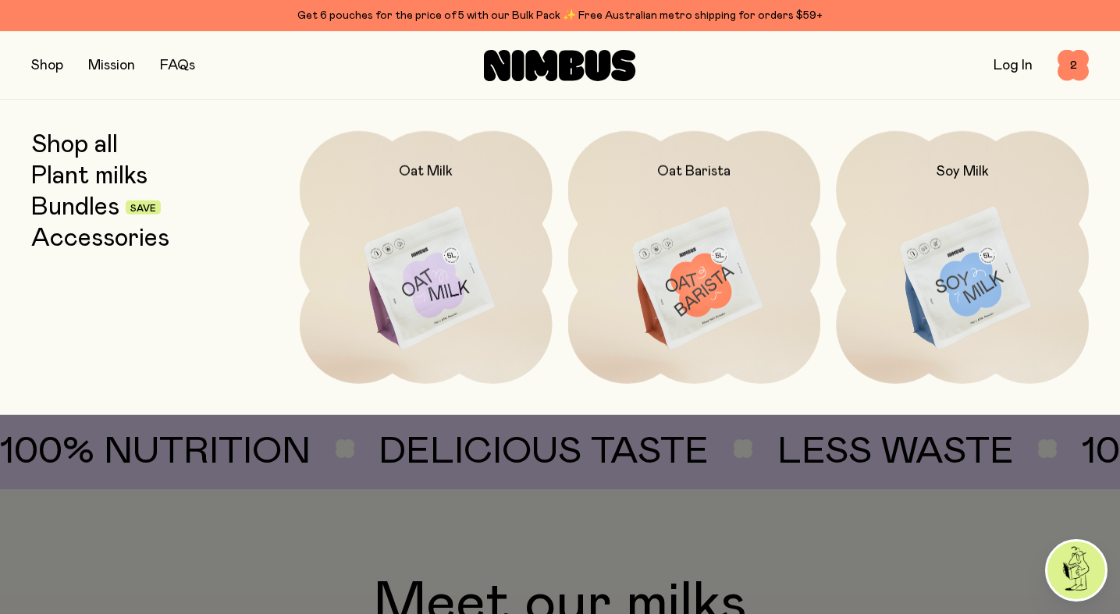
click at [80, 206] on link "Bundles" at bounding box center [75, 208] width 88 height 28
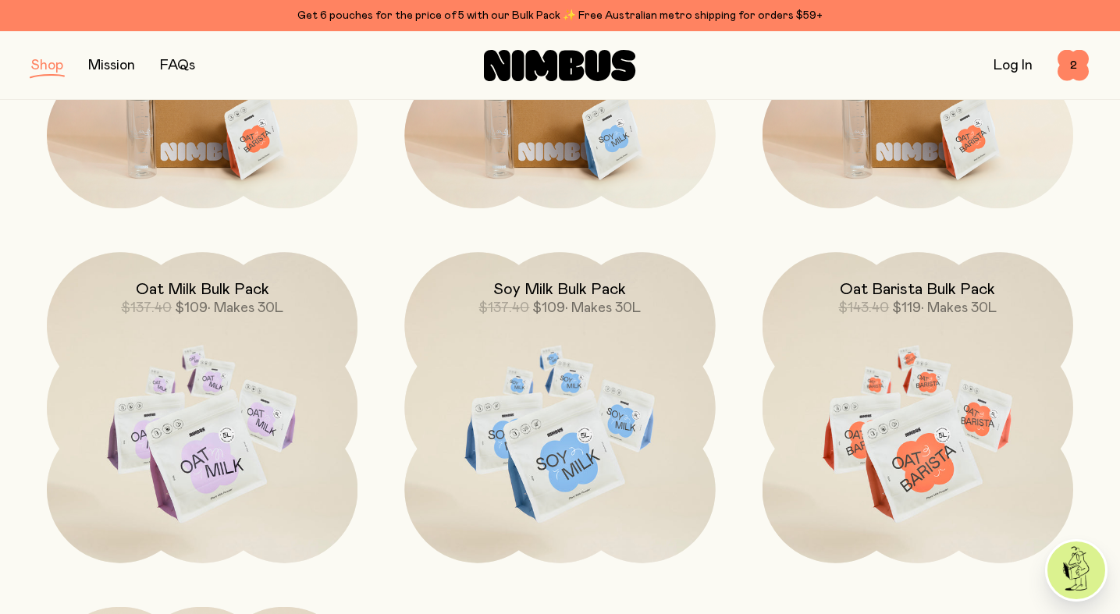
scroll to position [348, 0]
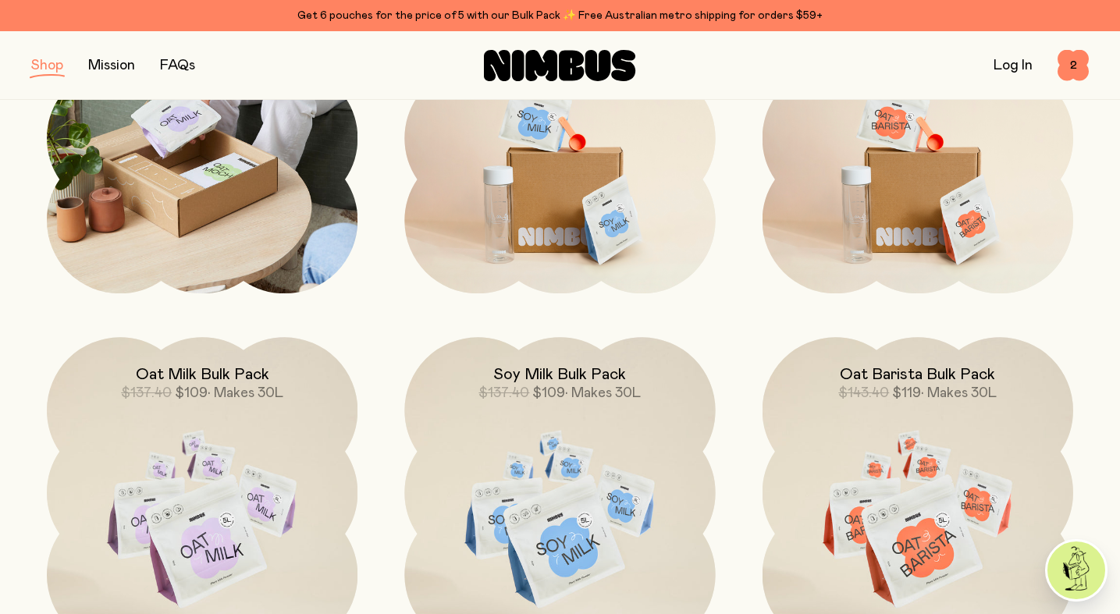
click at [195, 167] on img at bounding box center [202, 138] width 311 height 311
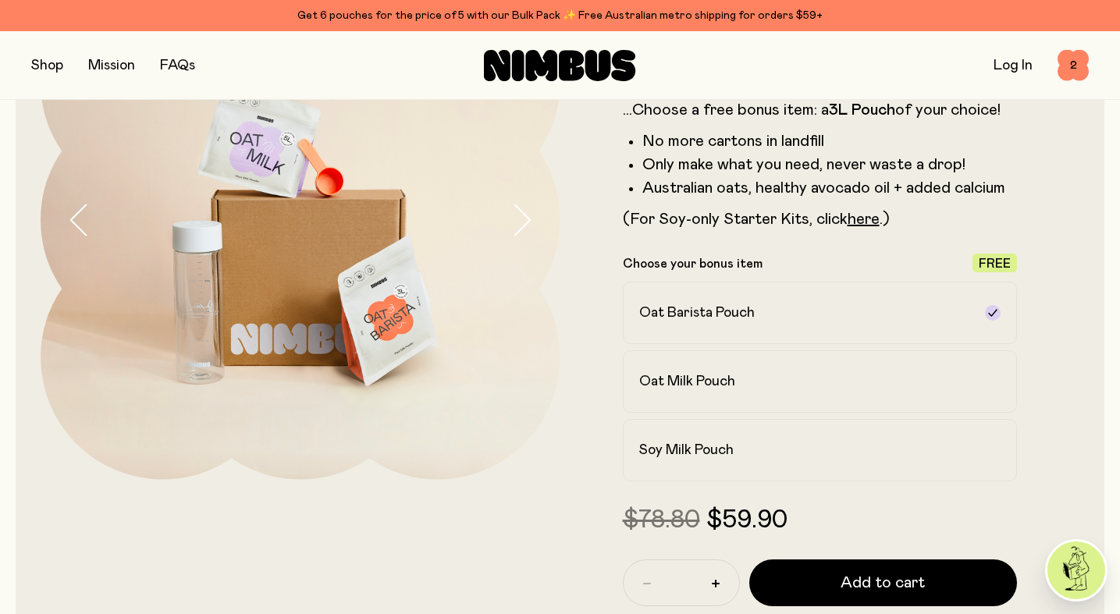
scroll to position [191, 0]
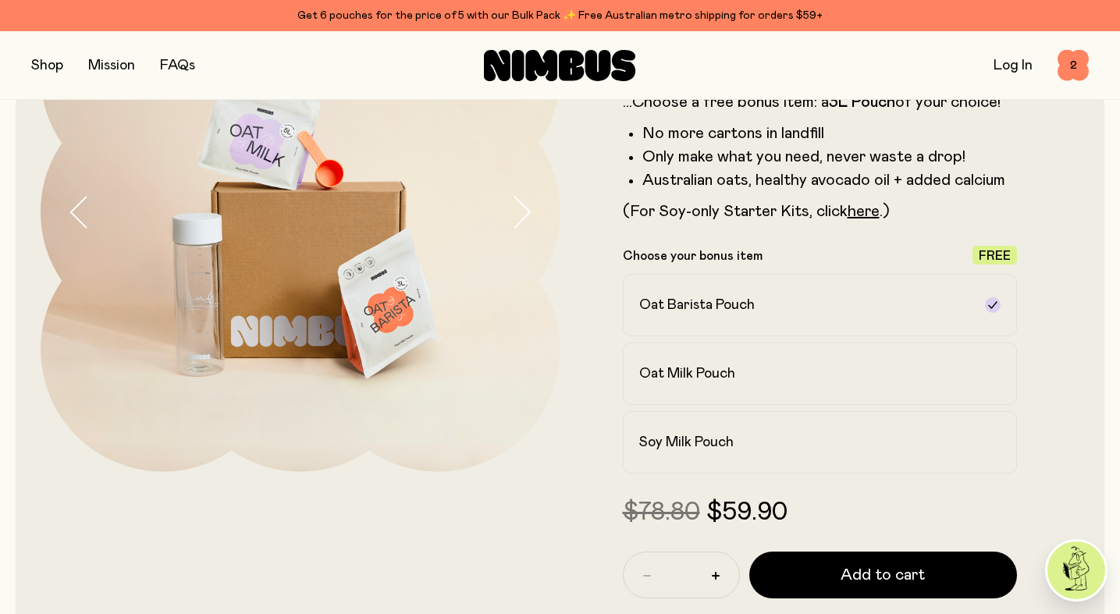
click at [565, 538] on form "Starter Kit Say hello to your new daily routine, with the Nimbus Starter Kit. P…" at bounding box center [821, 292] width 520 height 681
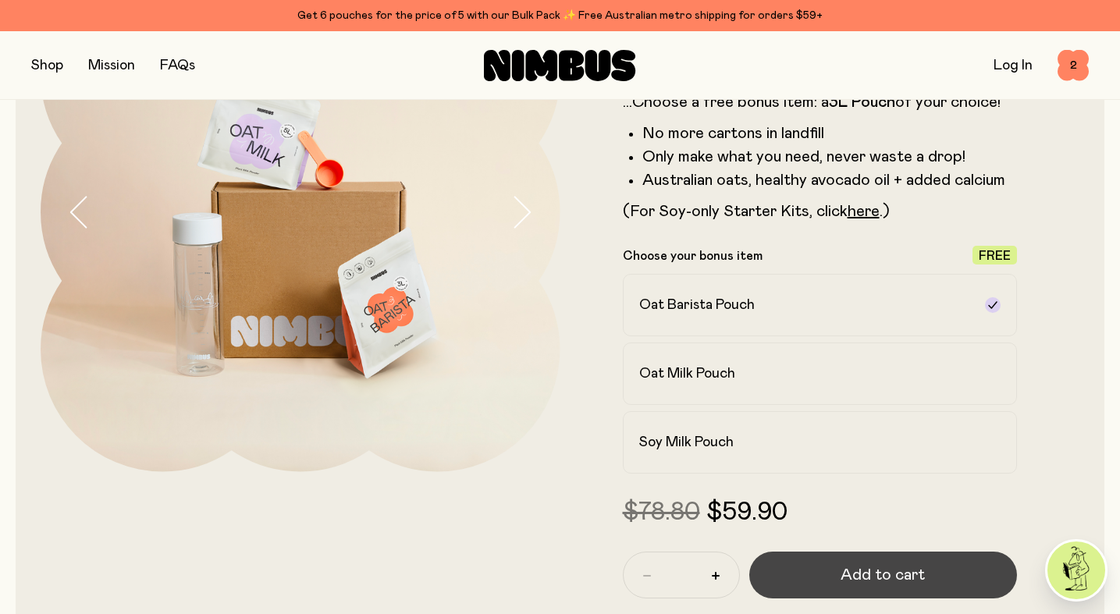
click at [883, 576] on span "Add to cart" at bounding box center [883, 575] width 84 height 22
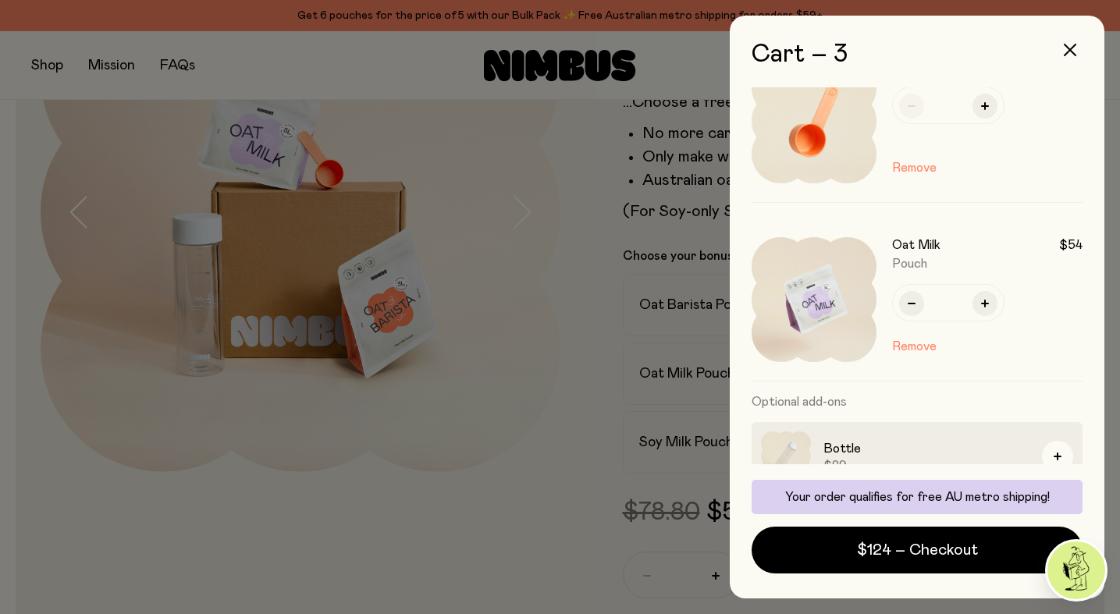
scroll to position [230, 0]
click at [917, 340] on button "Remove" at bounding box center [914, 343] width 44 height 19
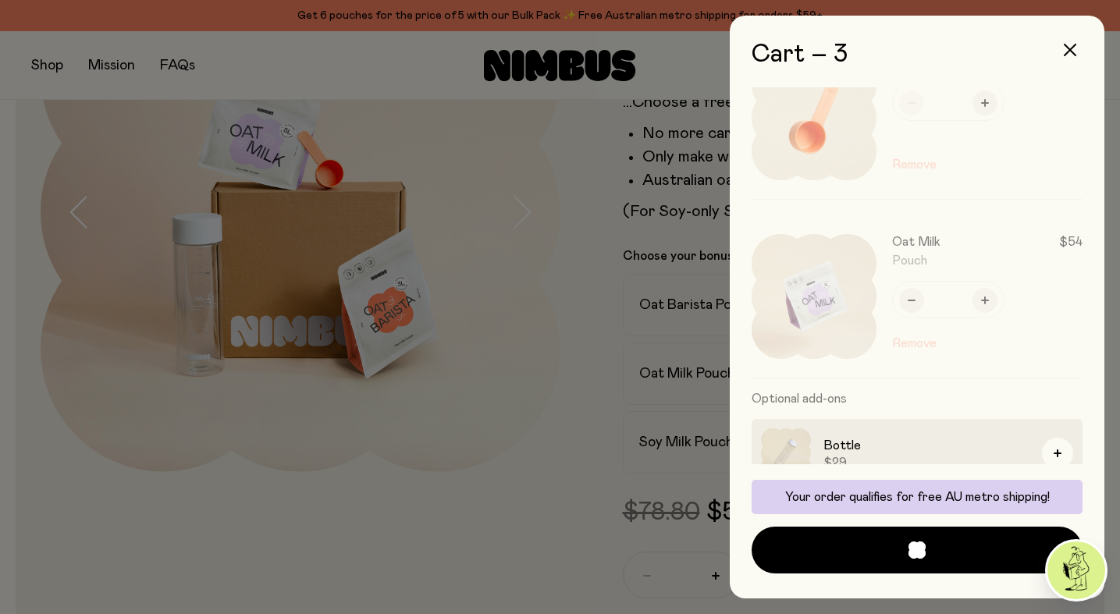
scroll to position [149, 0]
